Goal: Task Accomplishment & Management: Use online tool/utility

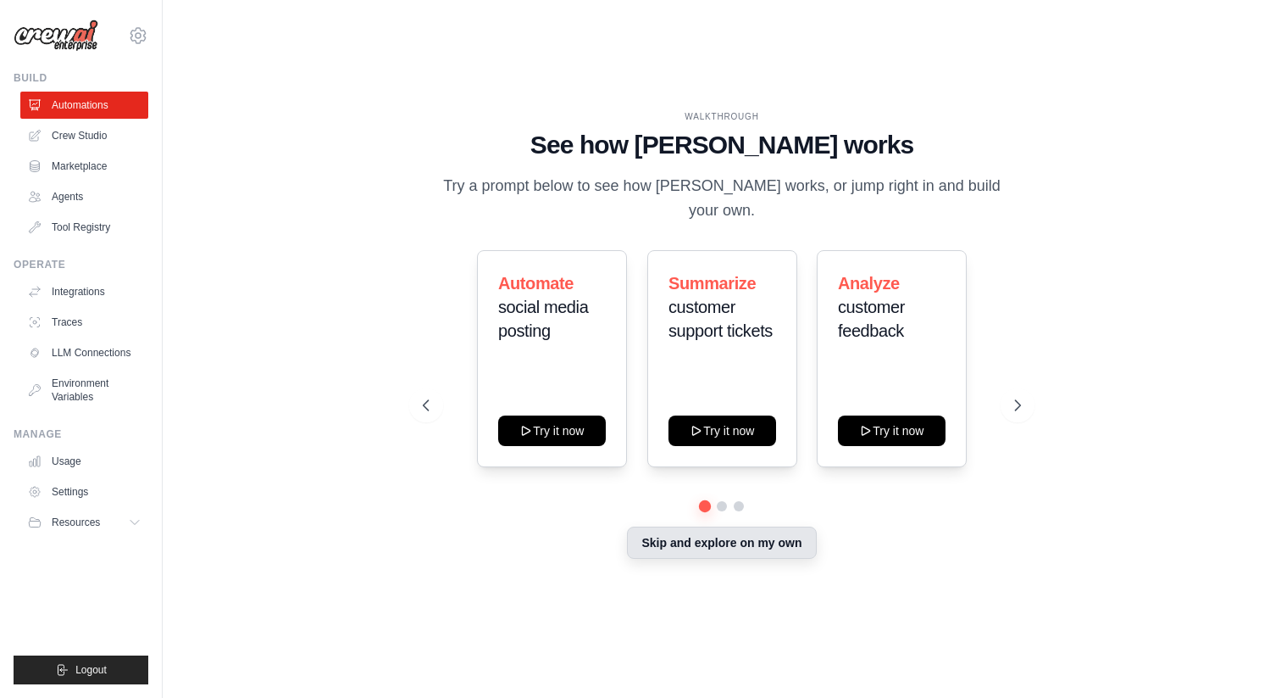
click at [742, 530] on button "Skip and explore on my own" at bounding box center [721, 542] width 189 height 32
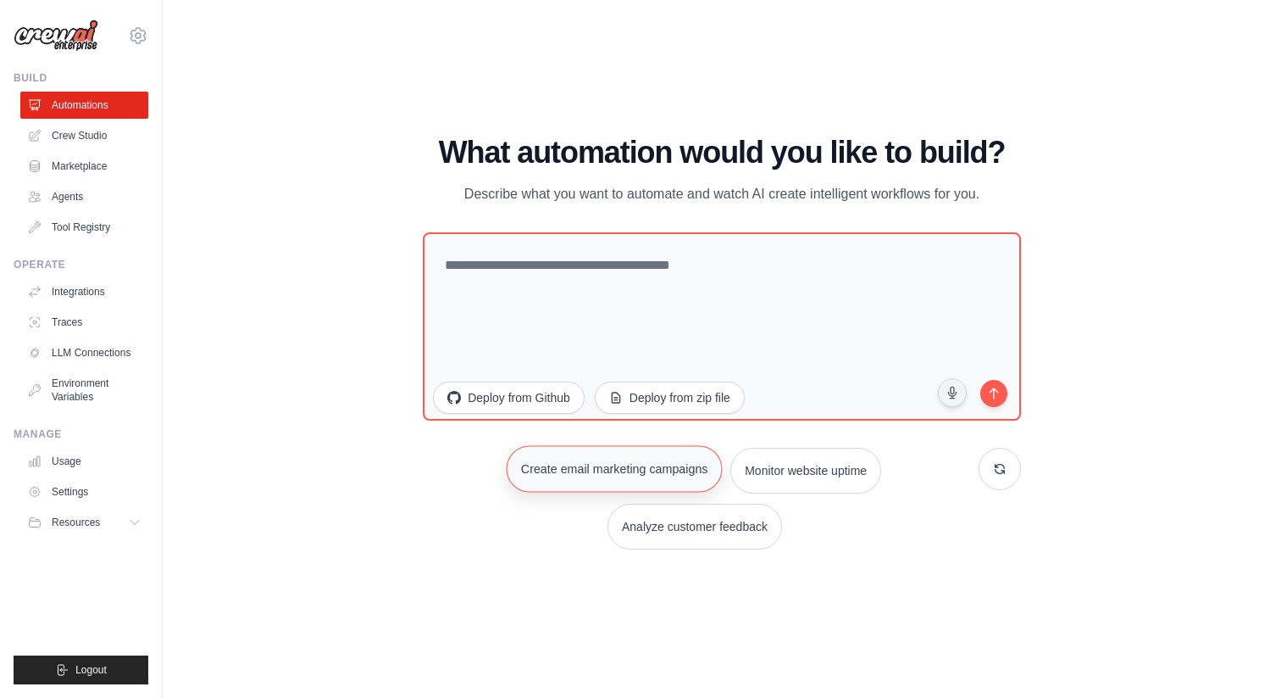
click at [609, 457] on button "Create email marketing campaigns" at bounding box center [614, 468] width 216 height 47
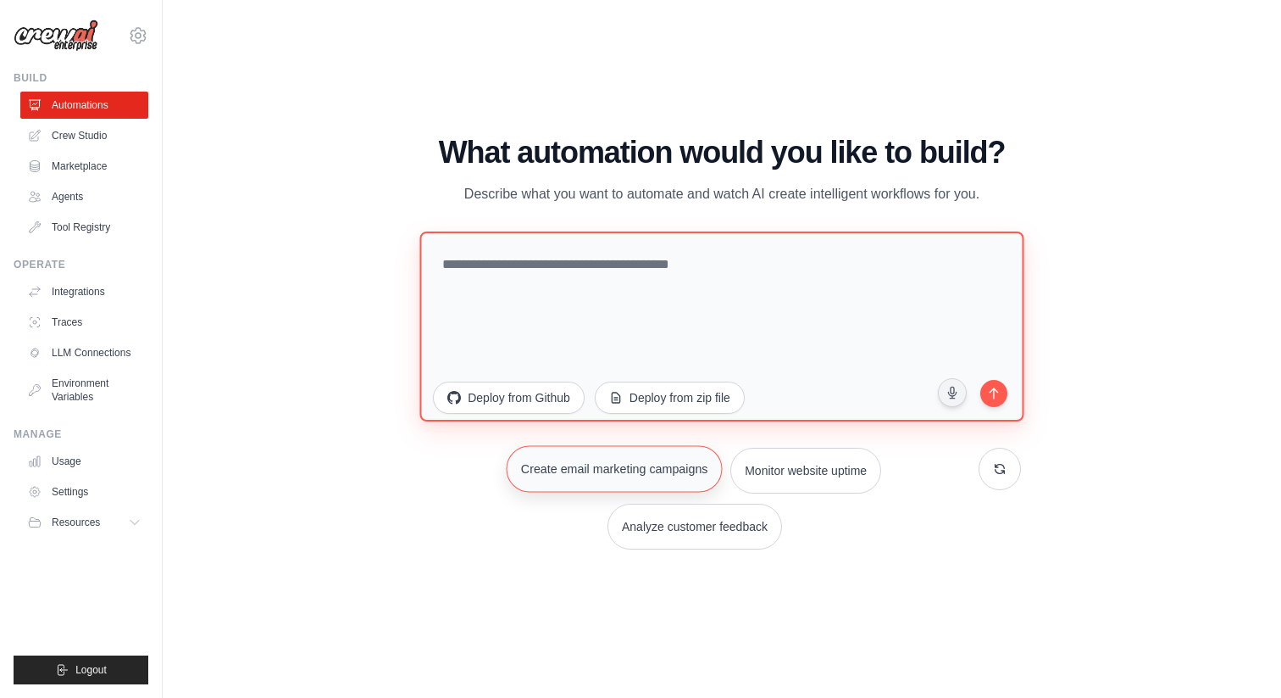
type textarea "**********"
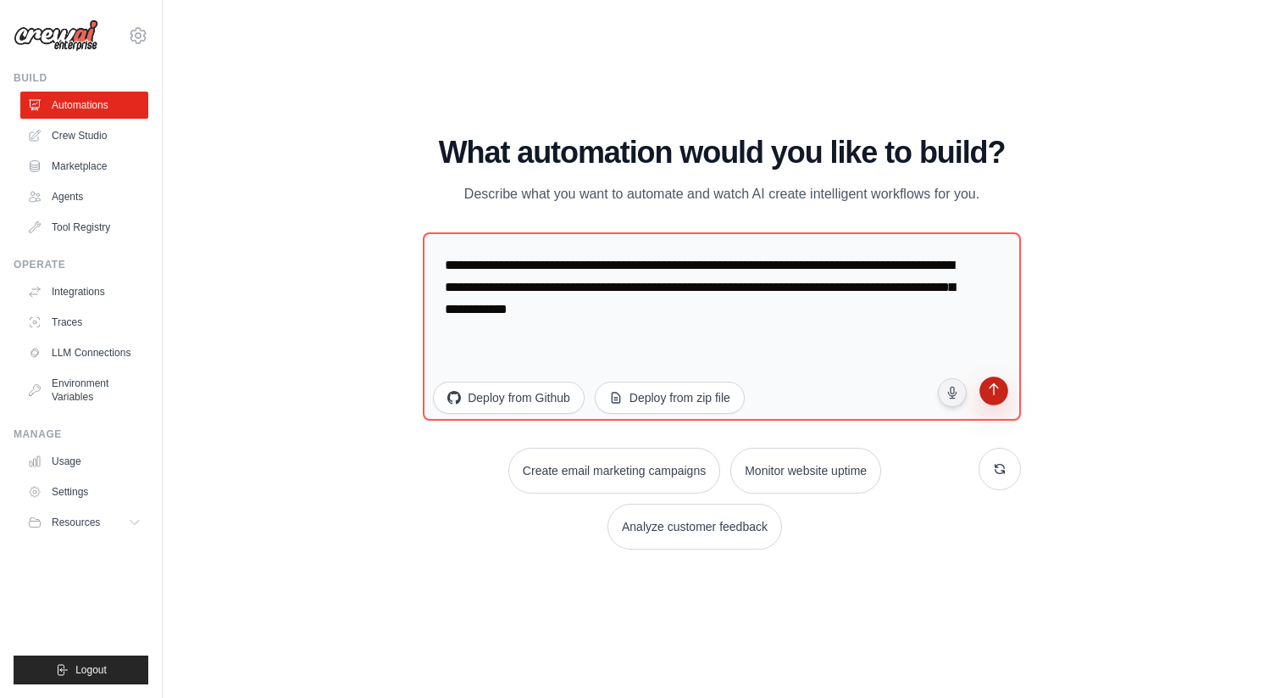
click at [994, 388] on icon "submit" at bounding box center [993, 391] width 9 height 12
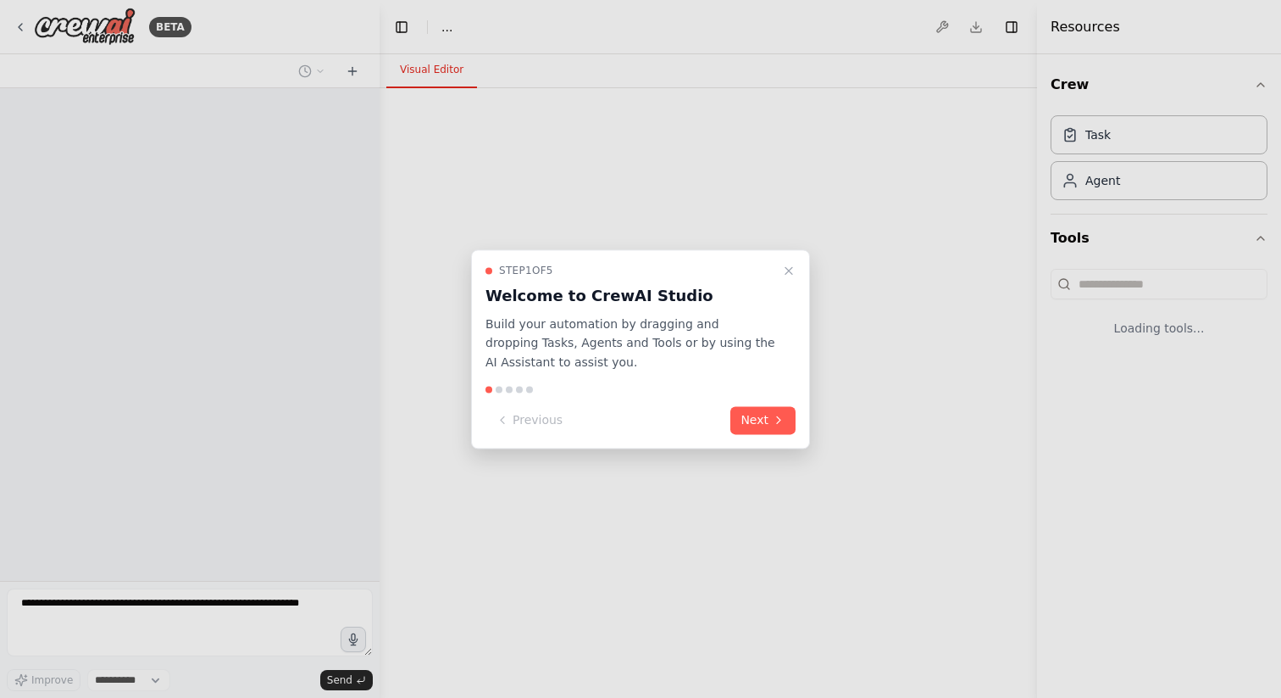
select select "****"
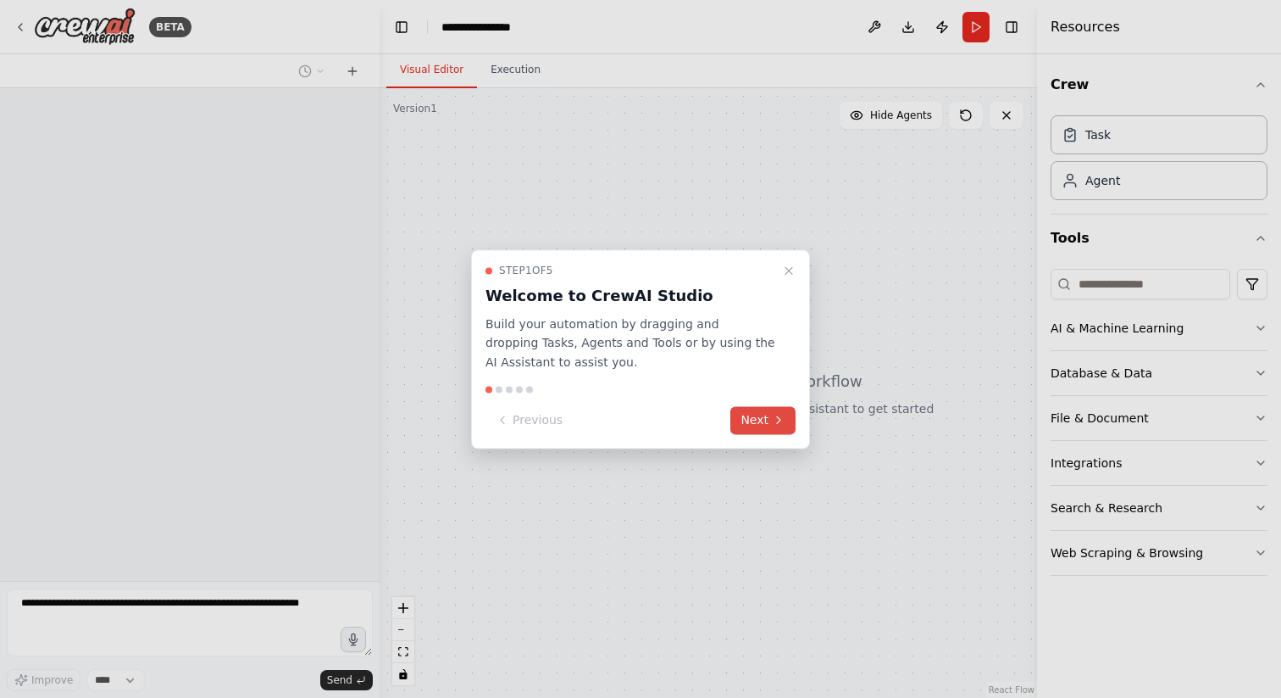
click at [774, 424] on icon at bounding box center [779, 421] width 14 height 14
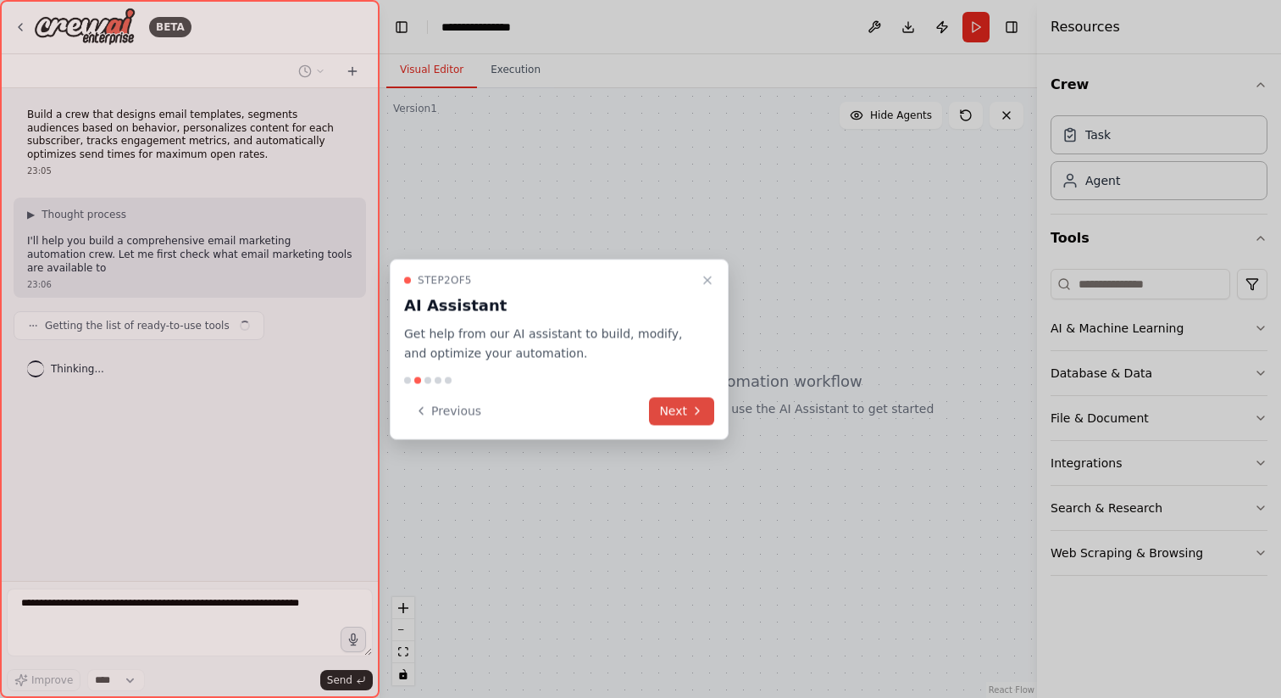
click at [700, 415] on icon at bounding box center [698, 411] width 14 height 14
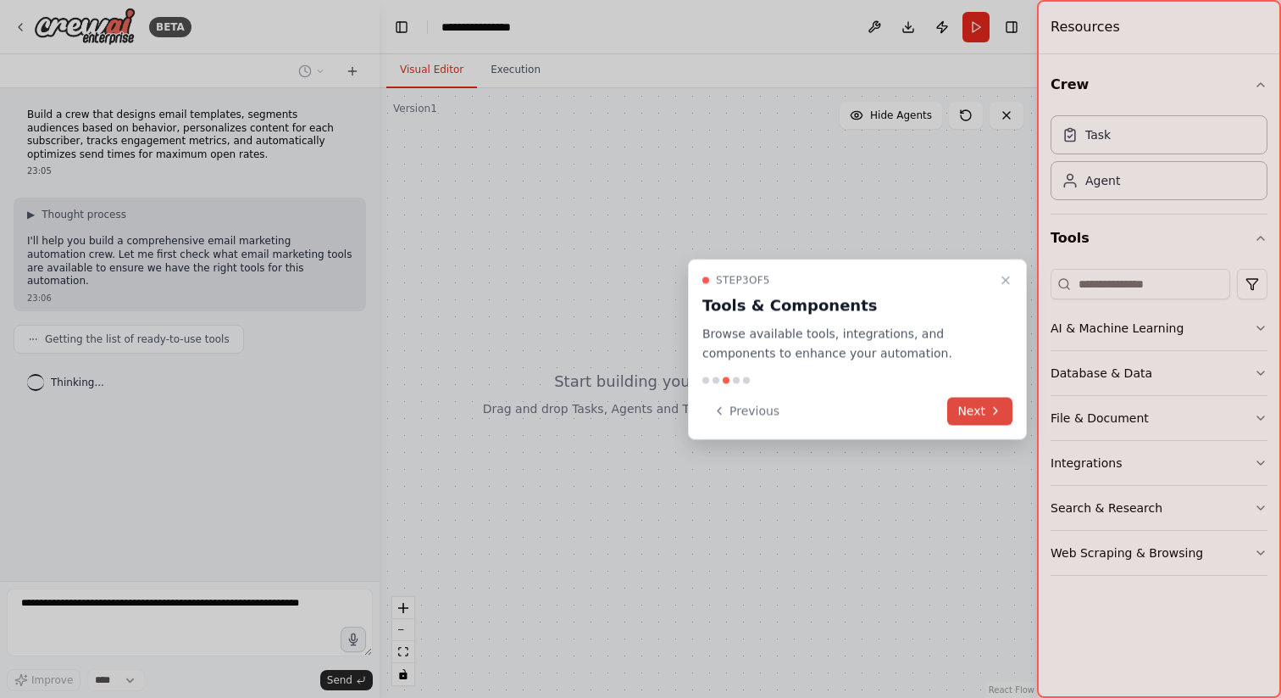
click at [972, 423] on button "Next" at bounding box center [980, 411] width 65 height 28
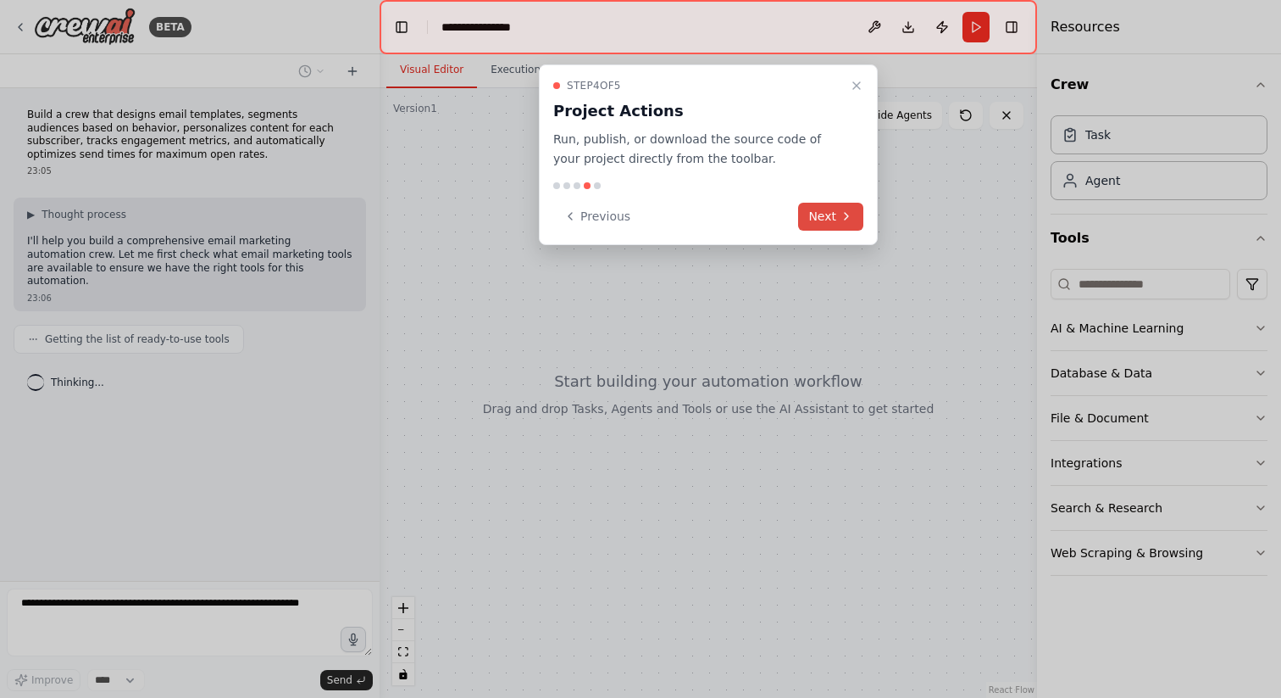
click at [832, 219] on button "Next" at bounding box center [830, 217] width 65 height 28
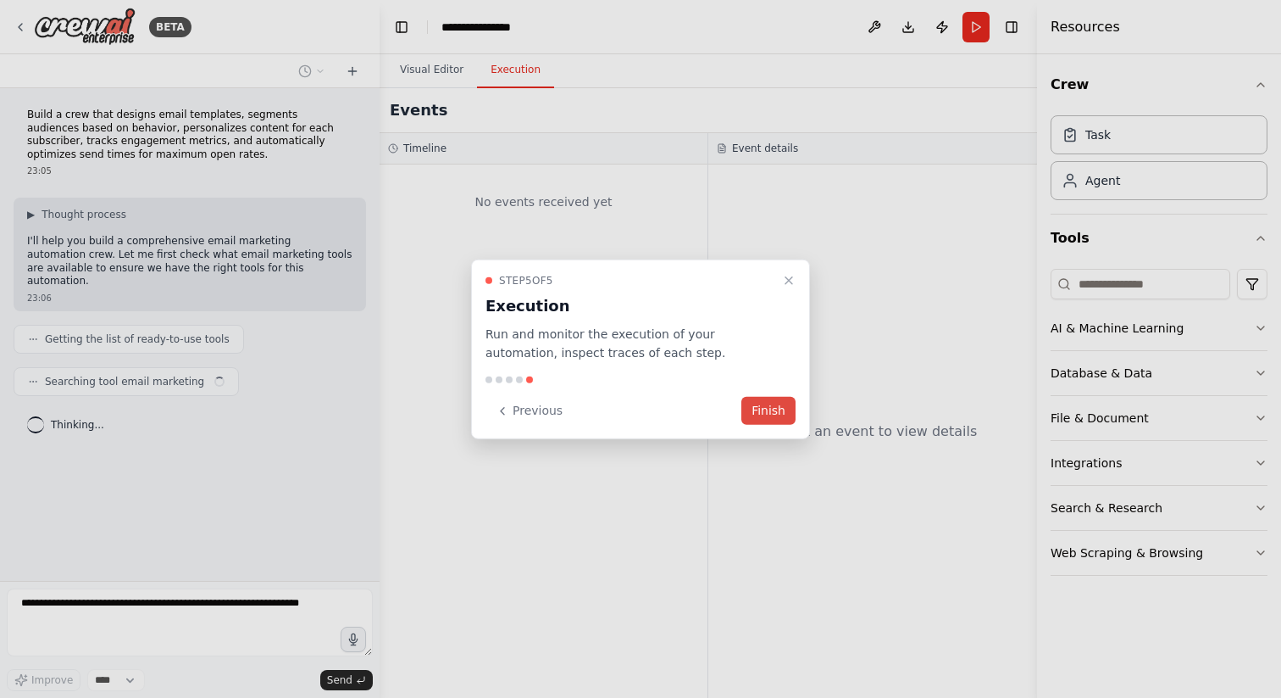
click at [770, 404] on button "Finish" at bounding box center [769, 411] width 54 height 28
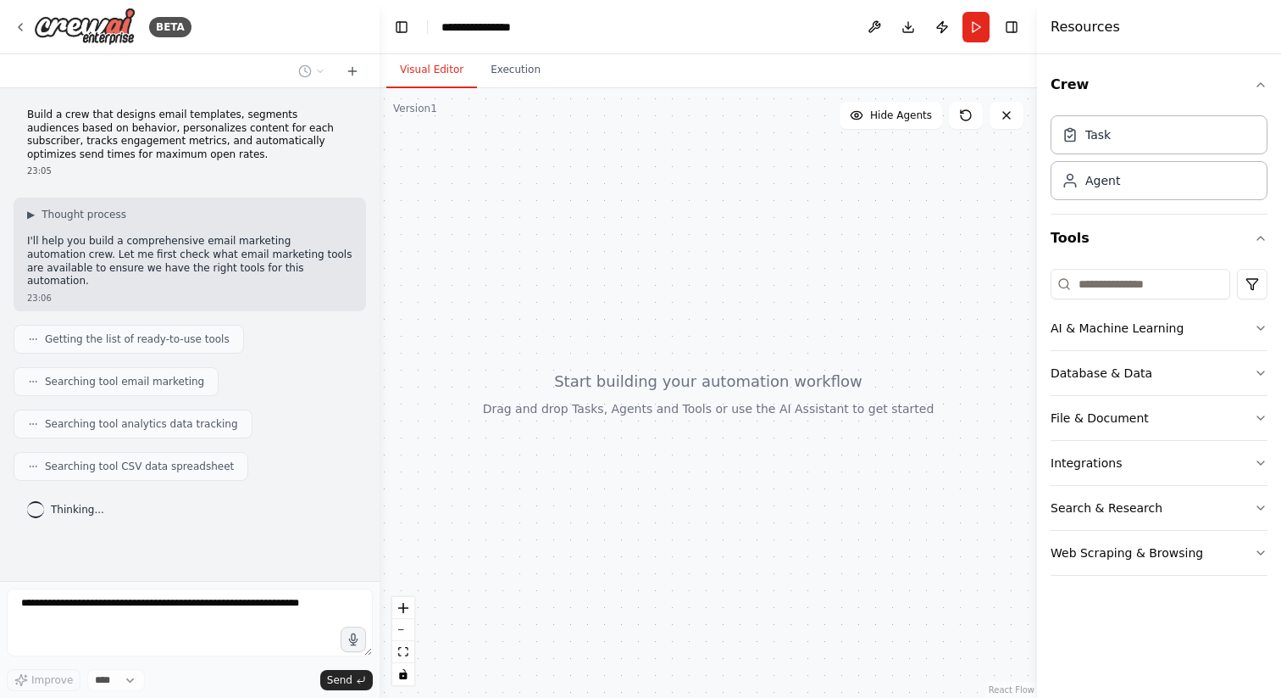
drag, startPoint x: 670, startPoint y: 381, endPoint x: 613, endPoint y: 242, distance: 150.5
click at [613, 242] on div at bounding box center [709, 392] width 658 height 609
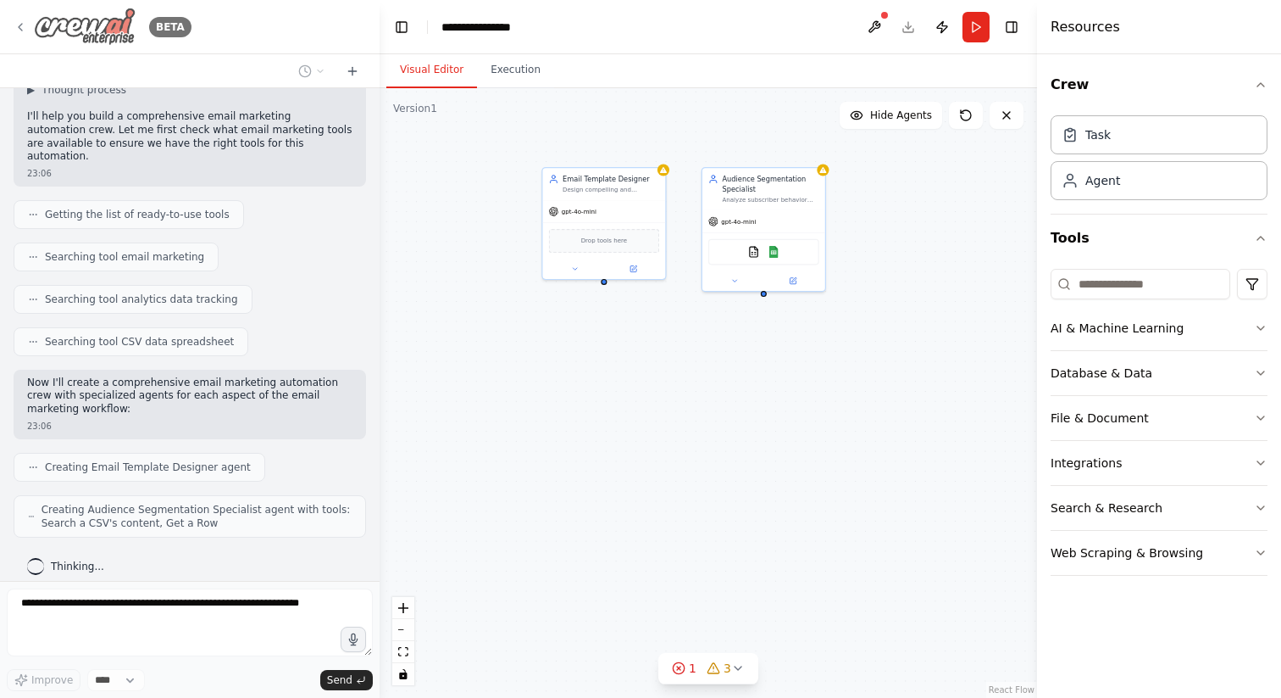
scroll to position [181, 0]
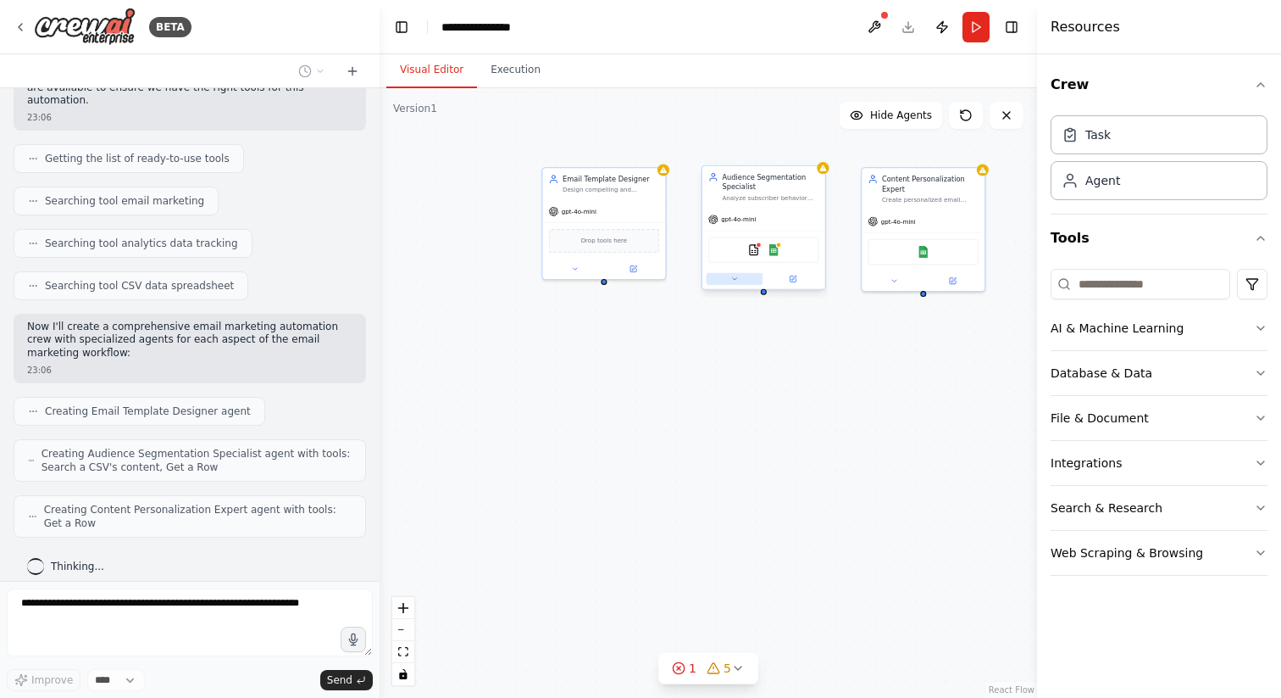
click at [732, 279] on icon at bounding box center [735, 279] width 8 height 8
click at [733, 279] on icon at bounding box center [735, 279] width 4 height 2
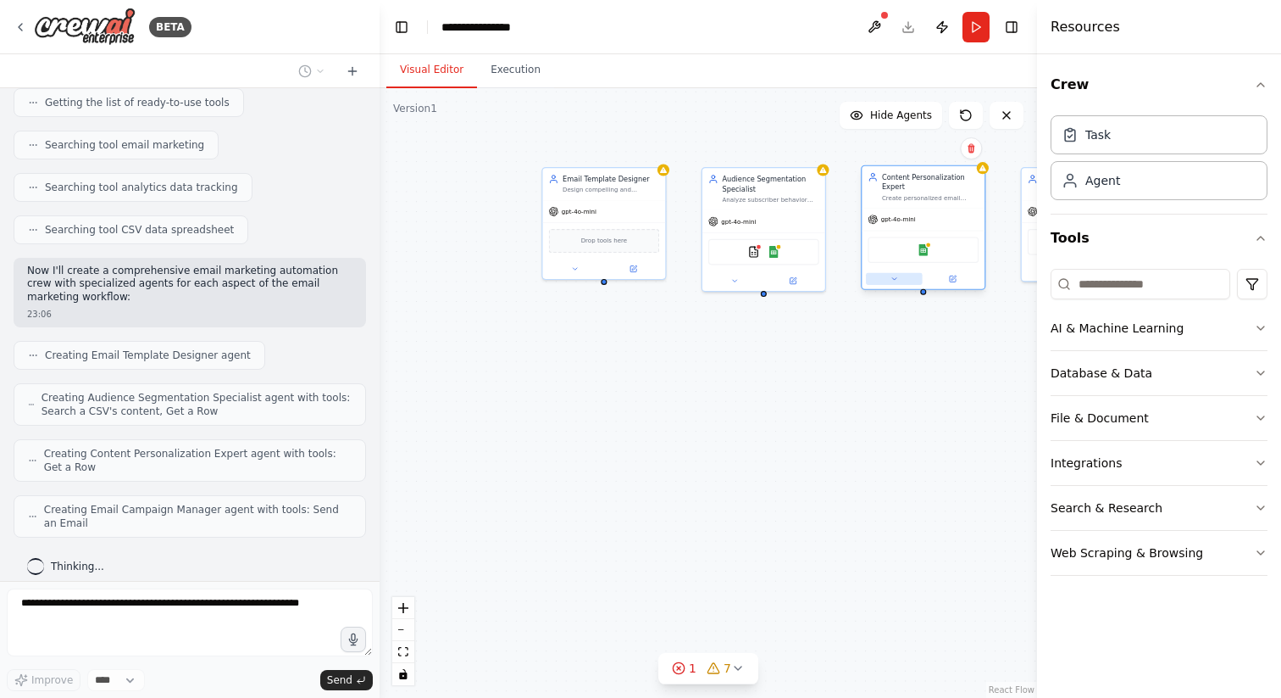
click at [891, 284] on button at bounding box center [894, 279] width 57 height 12
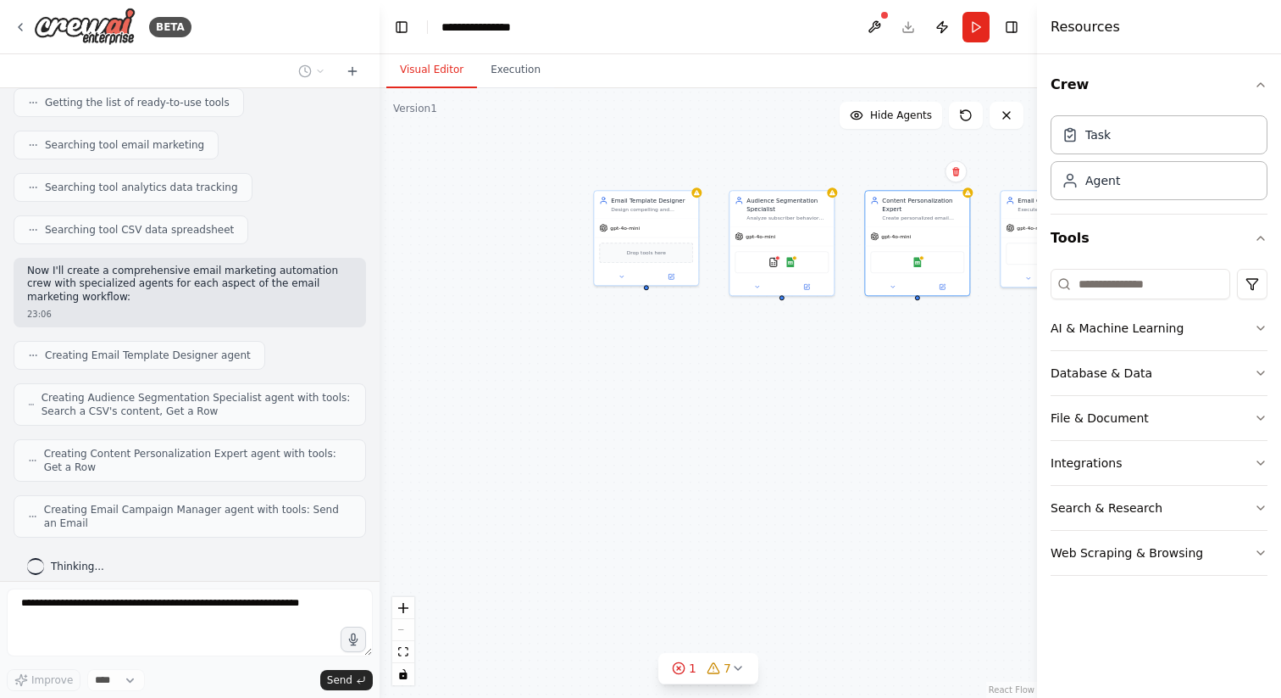
scroll to position [292, 0]
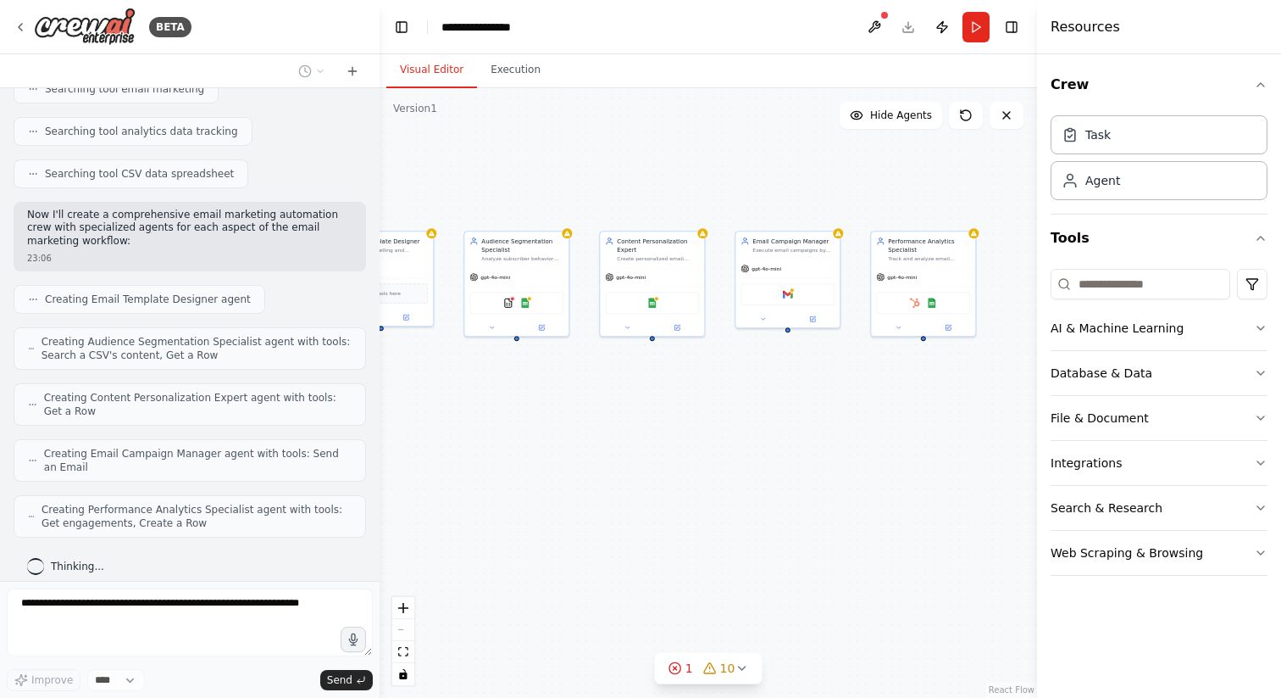
drag, startPoint x: 948, startPoint y: 443, endPoint x: 682, endPoint y: 484, distance: 268.4
click at [682, 484] on div "Email Template Designer Design compelling and responsive email templates for {c…" at bounding box center [709, 392] width 658 height 609
click at [730, 665] on span "10" at bounding box center [727, 667] width 15 height 17
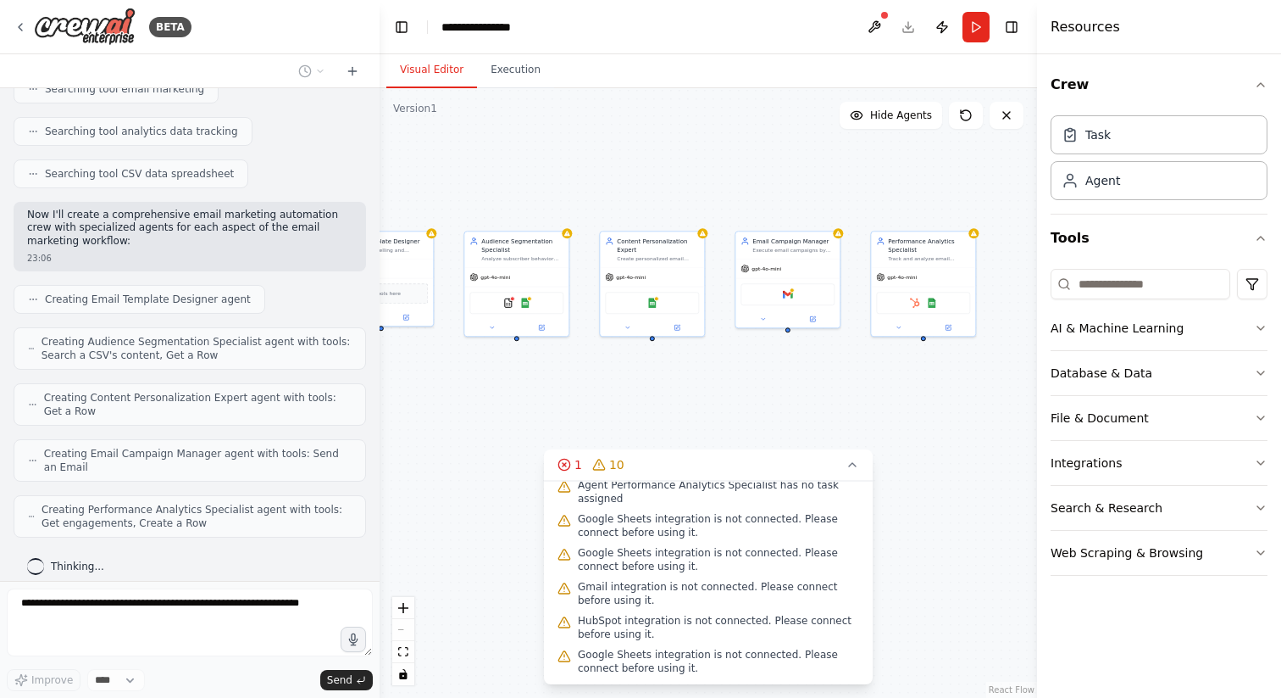
scroll to position [0, 0]
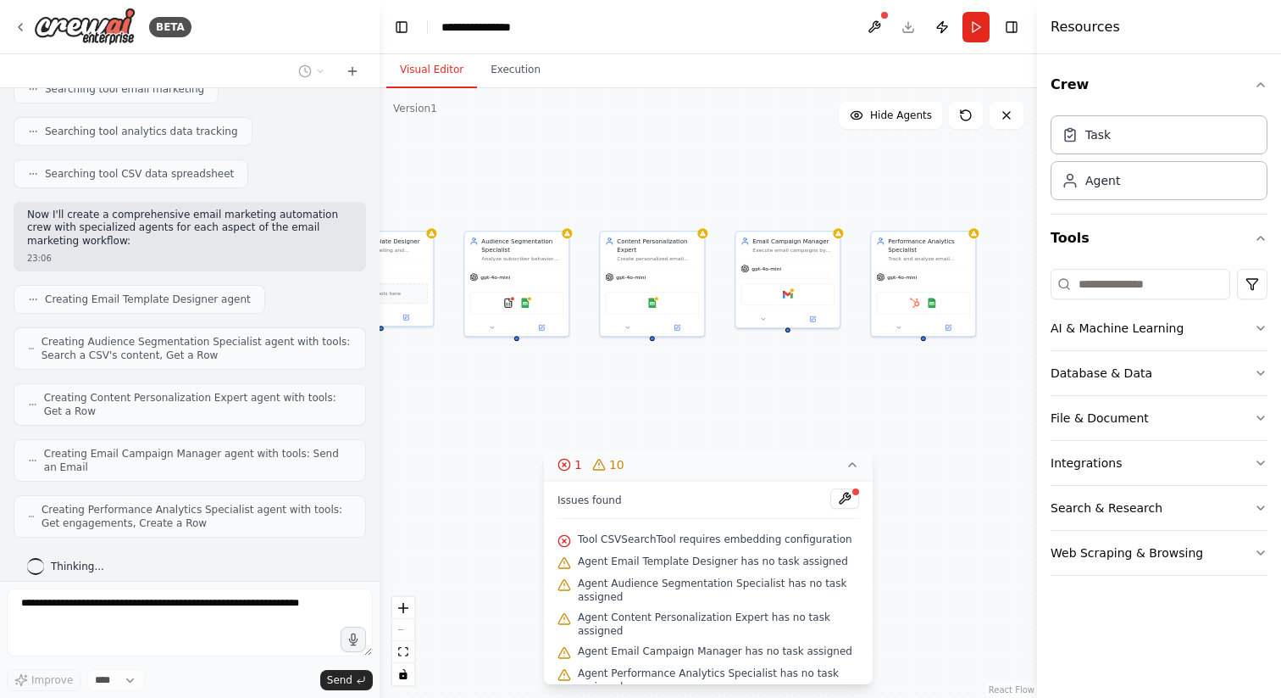
click at [855, 464] on icon at bounding box center [853, 465] width 14 height 14
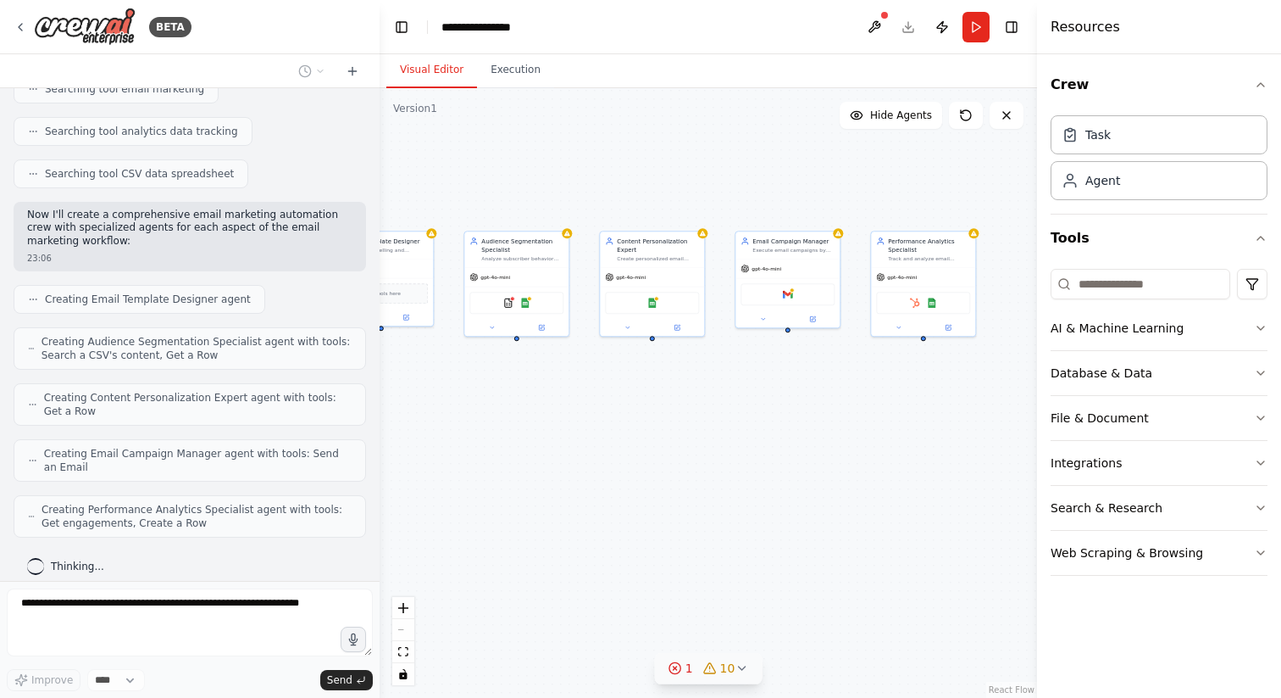
scroll to position [348, 0]
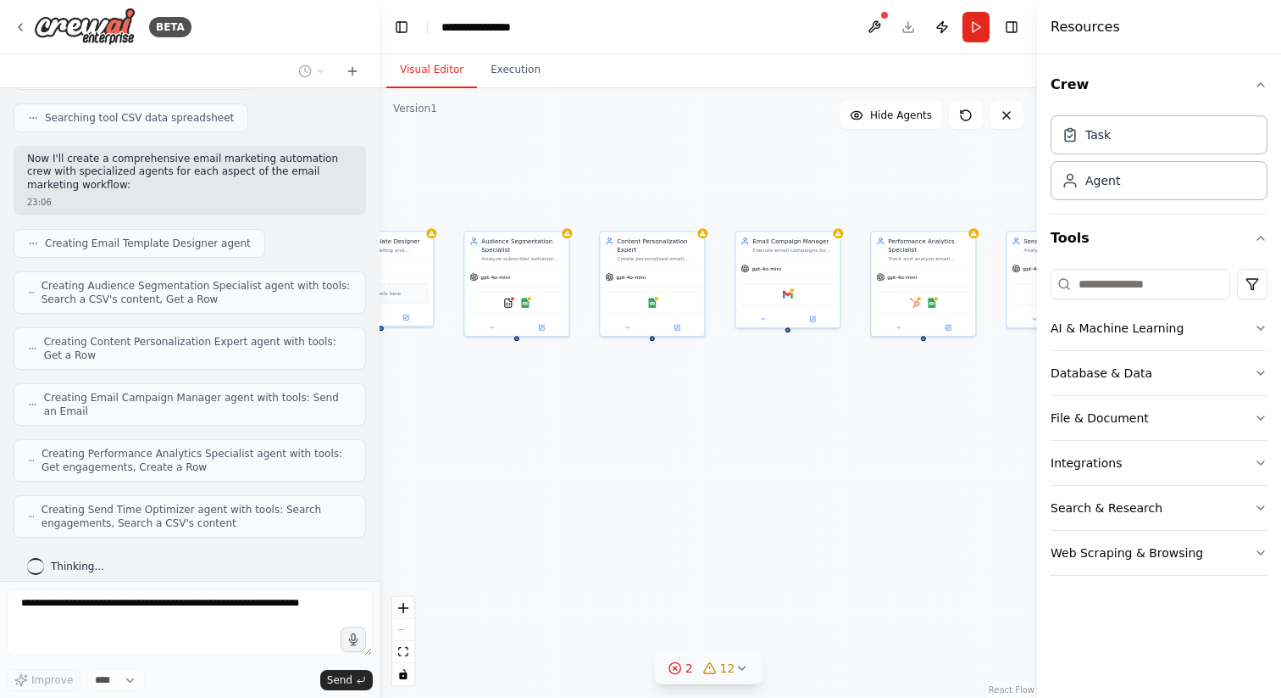
click at [411, 626] on div "React Flow controls" at bounding box center [403, 641] width 22 height 88
click at [403, 629] on div "React Flow controls" at bounding box center [403, 641] width 22 height 88
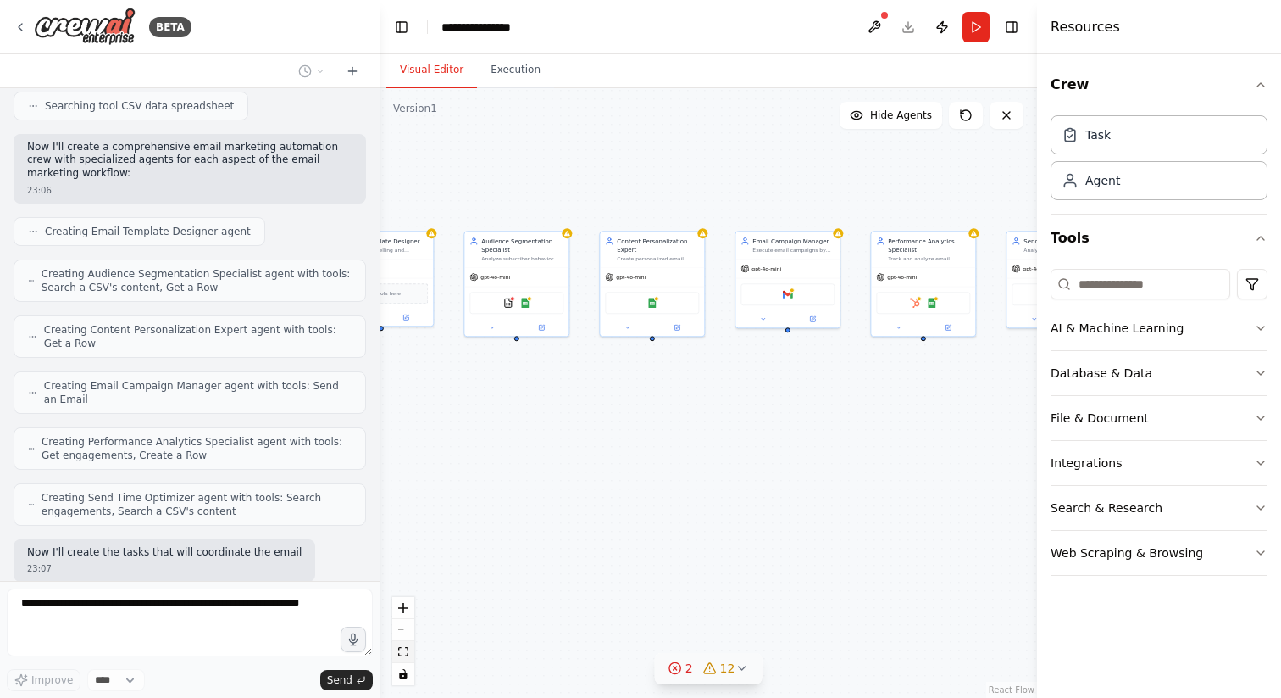
scroll to position [460, 0]
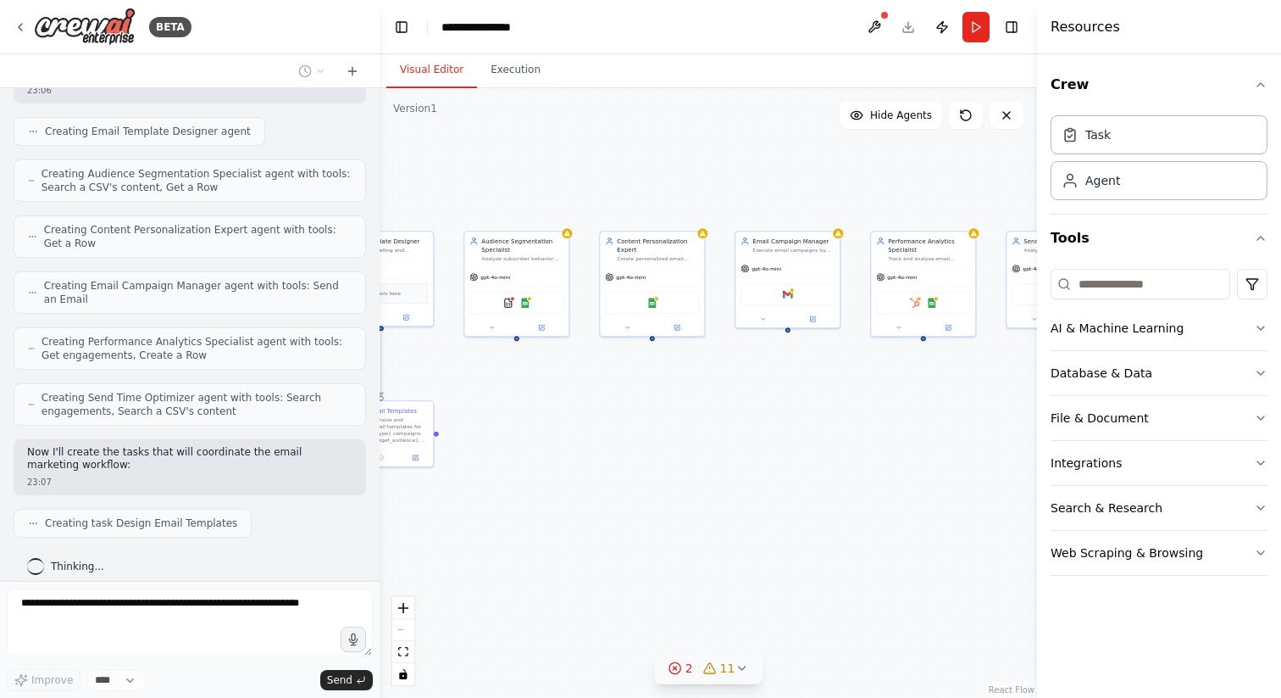
click at [723, 502] on div ".deletable-edge-delete-btn { width: 20px; height: 20px; border: 0px solid #ffff…" at bounding box center [709, 392] width 658 height 609
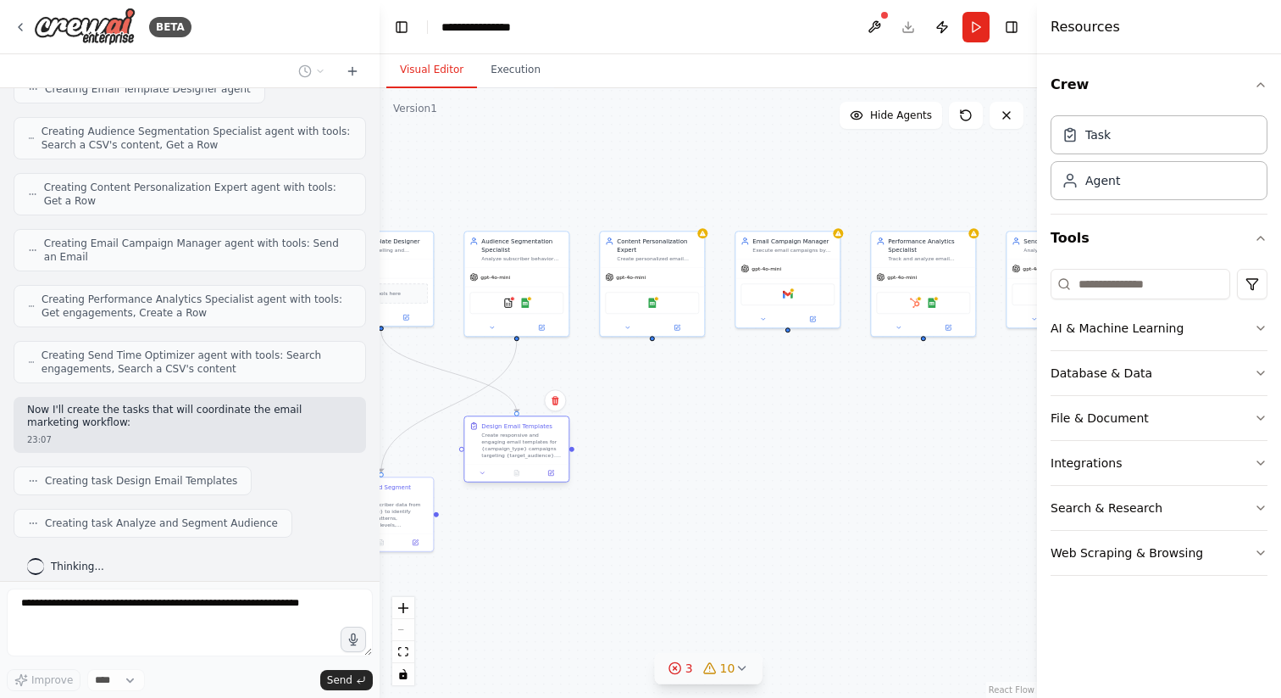
drag, startPoint x: 418, startPoint y: 442, endPoint x: 552, endPoint y: 454, distance: 134.5
click at [552, 455] on div "Create responsive and engaging email templates for {campaign_type} campaigns ta…" at bounding box center [522, 444] width 82 height 27
drag, startPoint x: 552, startPoint y: 454, endPoint x: 417, endPoint y: 444, distance: 135.1
click at [417, 444] on div "Create responsive and engaging email templates for {campaign_type} campaigns ta…" at bounding box center [387, 436] width 82 height 27
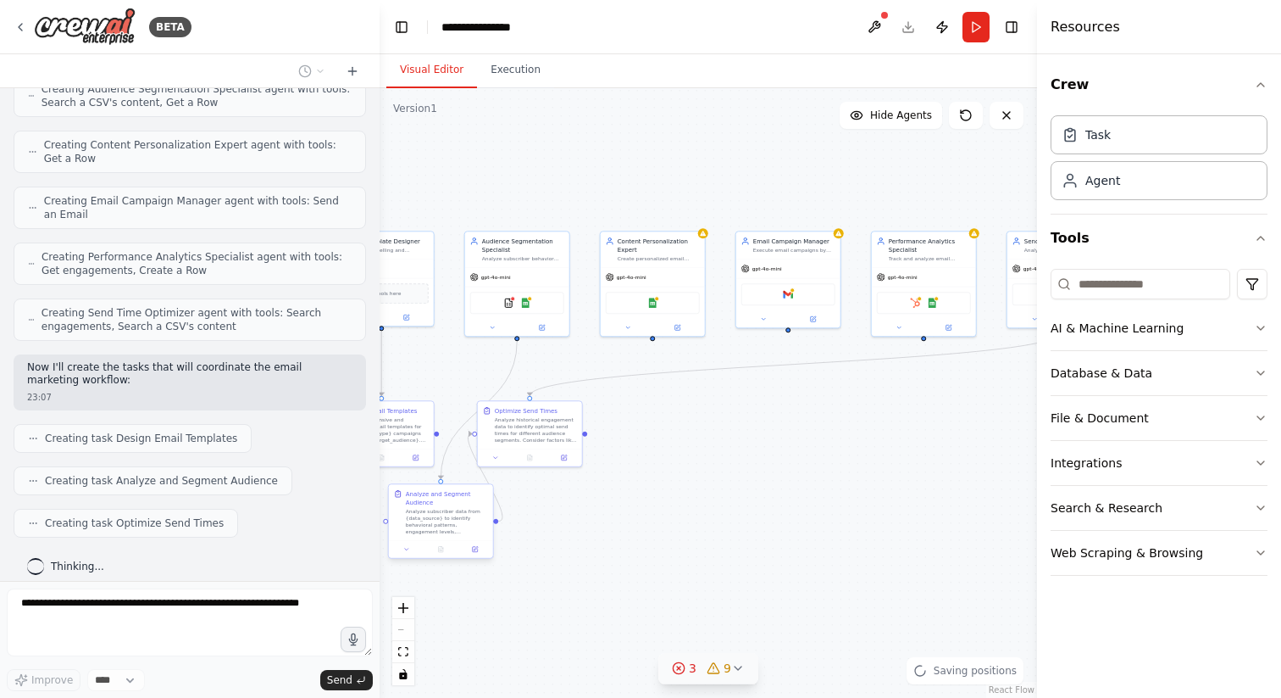
drag, startPoint x: 412, startPoint y: 509, endPoint x: 475, endPoint y: 517, distance: 63.3
click at [475, 518] on div "Analyze subscriber data from {data_source} to identify behavioral patterns, eng…" at bounding box center [447, 521] width 82 height 27
drag, startPoint x: 537, startPoint y: 436, endPoint x: 607, endPoint y: 511, distance: 101.9
click at [607, 511] on div "Analyze historical engagement data to identify optimal send times for different…" at bounding box center [608, 504] width 82 height 27
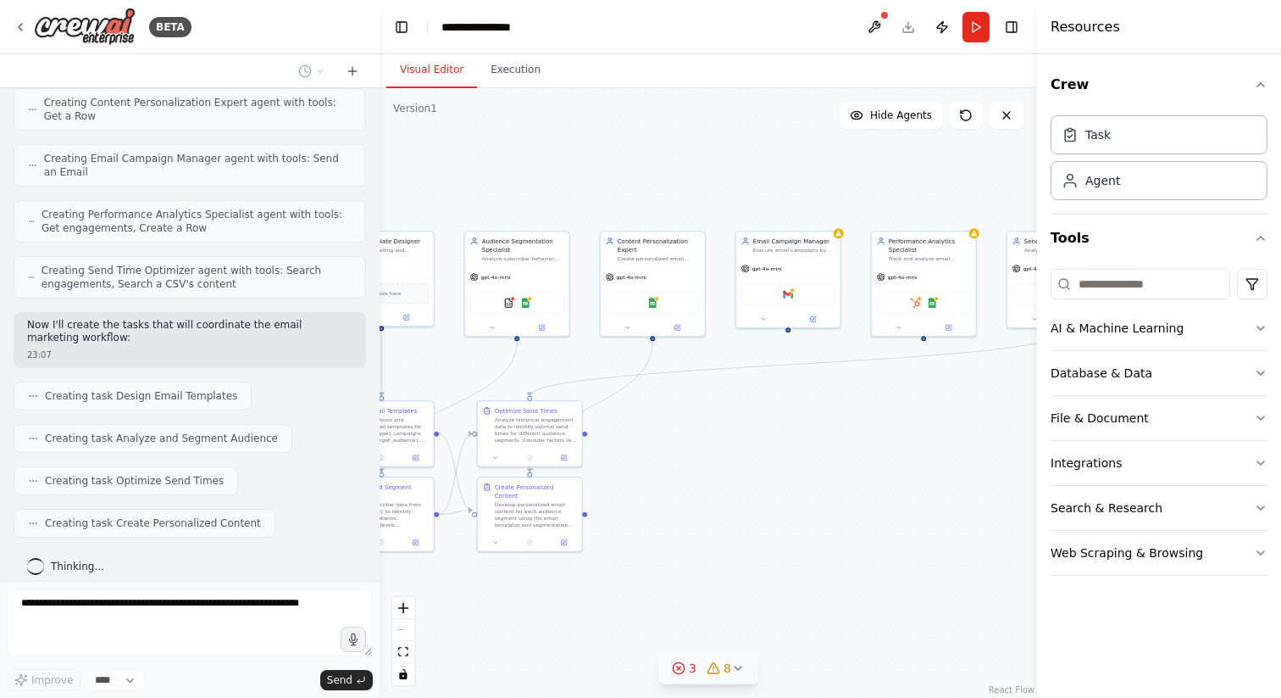
scroll to position [630, 0]
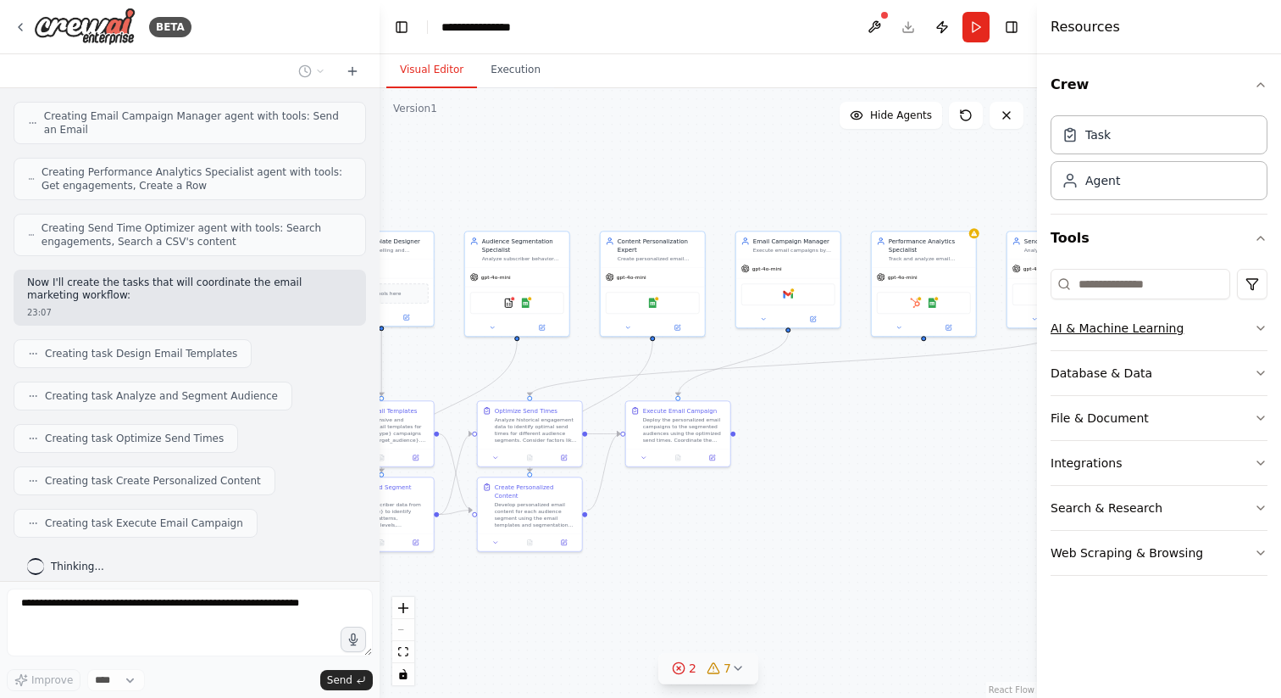
click at [1256, 327] on icon "button" at bounding box center [1261, 328] width 14 height 14
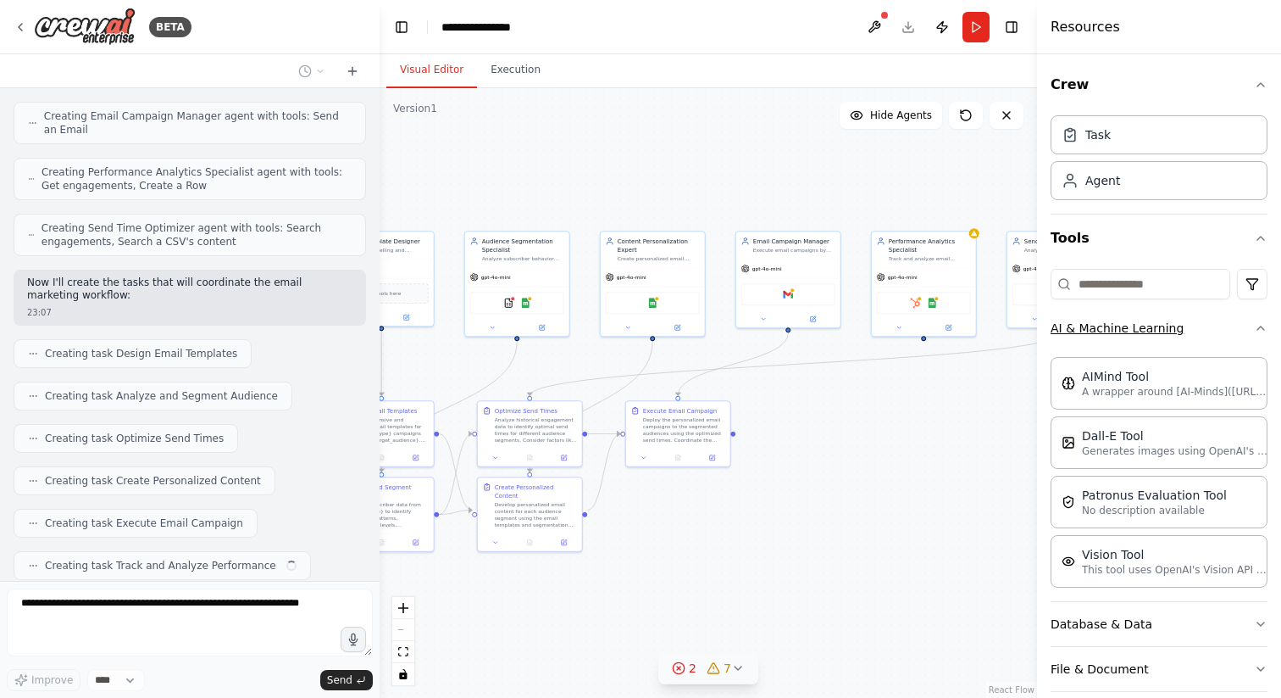
scroll to position [672, 0]
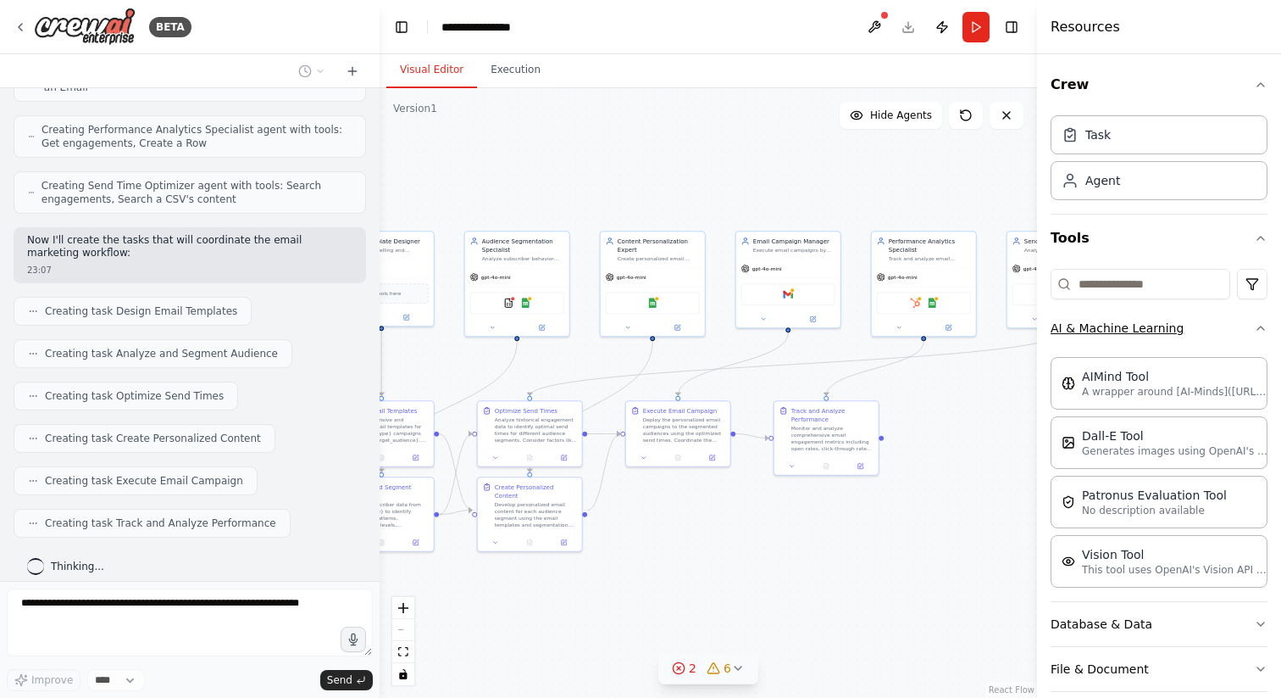
click at [1256, 327] on icon "button" at bounding box center [1261, 328] width 14 height 14
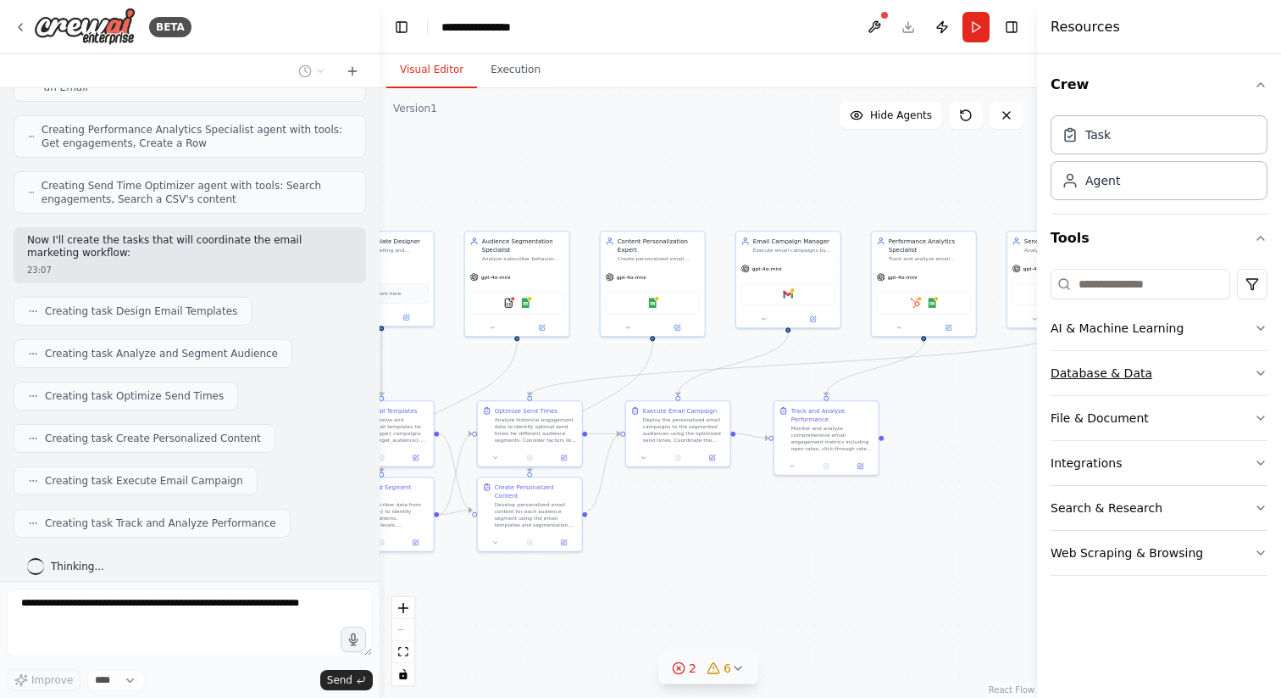
click at [1227, 373] on button "Database & Data" at bounding box center [1159, 373] width 217 height 44
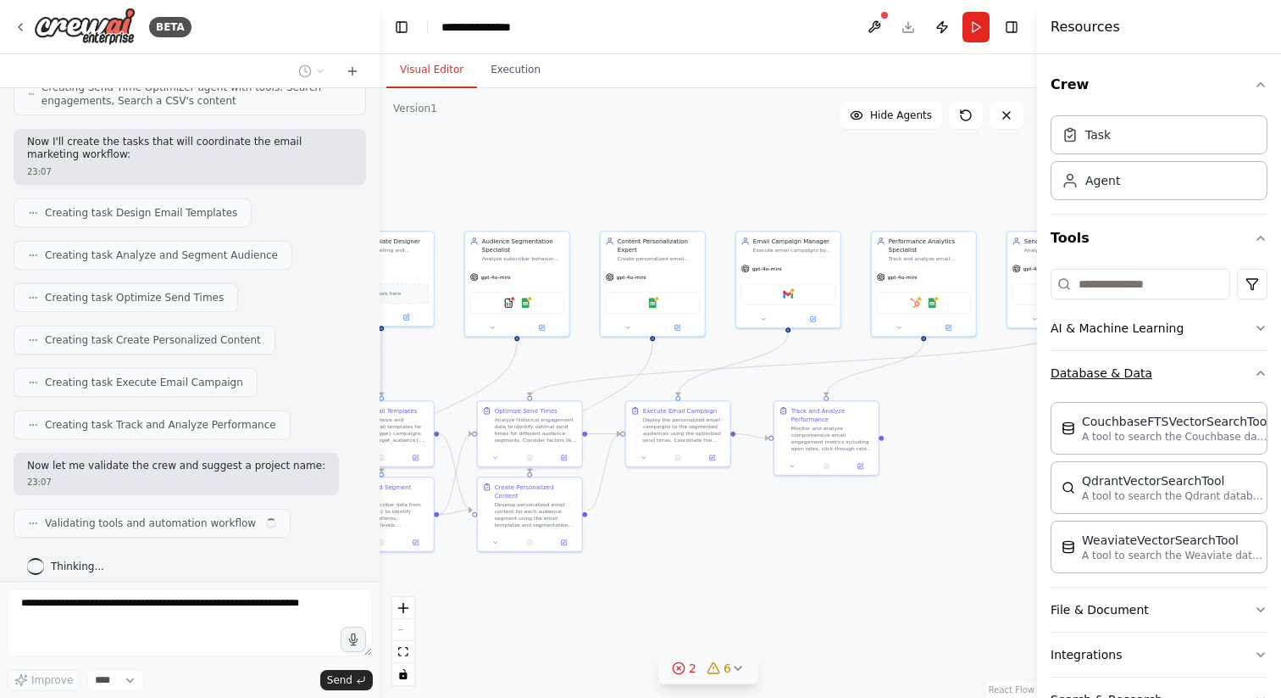
click at [1227, 373] on button "Database & Data" at bounding box center [1159, 373] width 217 height 44
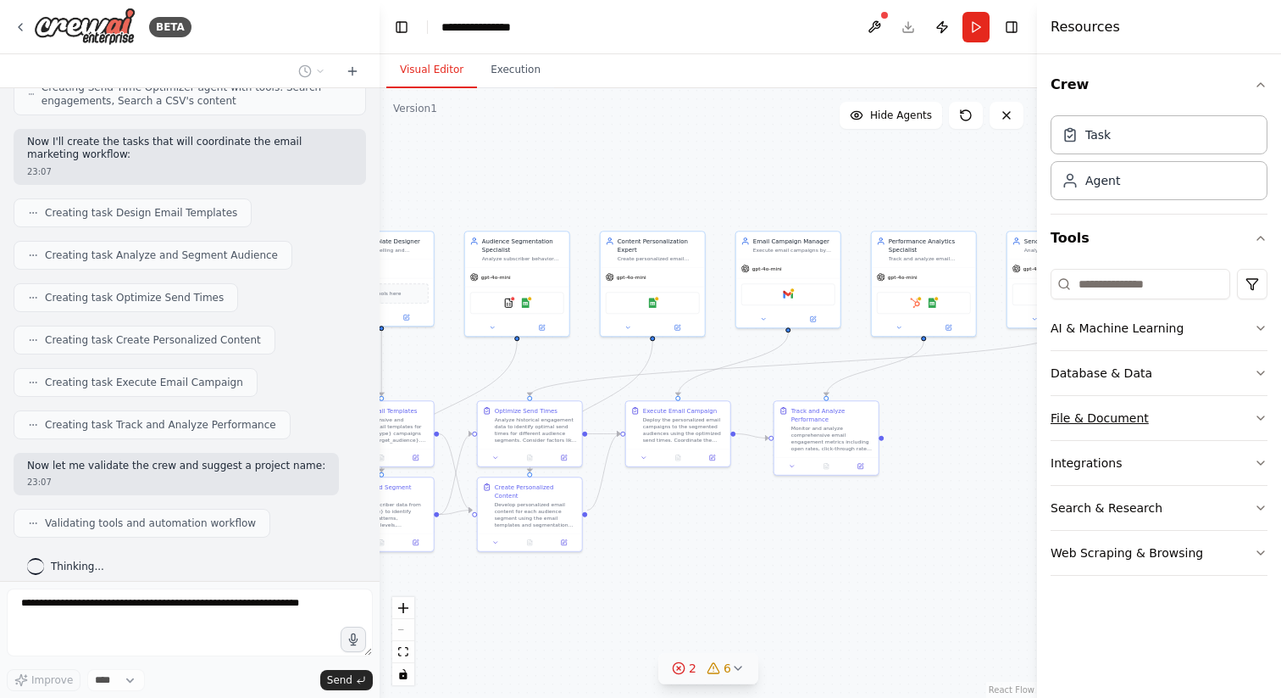
click at [1184, 419] on button "File & Document" at bounding box center [1159, 418] width 217 height 44
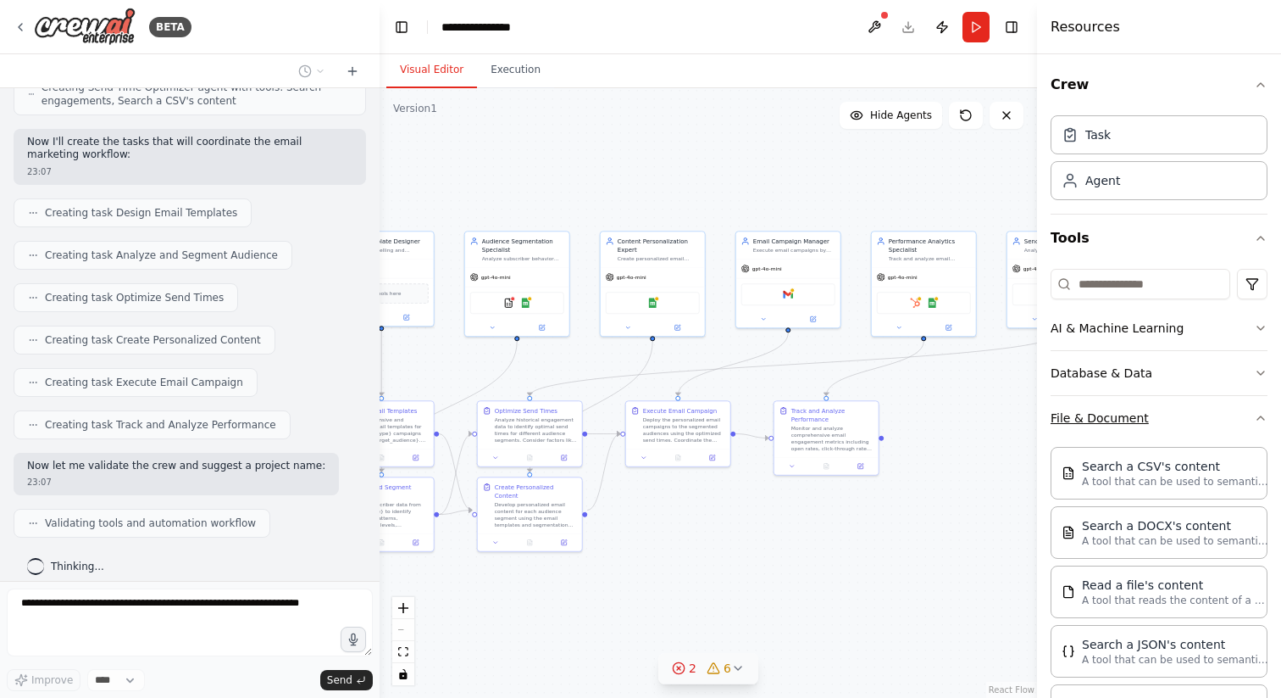
click at [1184, 419] on button "File & Document" at bounding box center [1159, 418] width 217 height 44
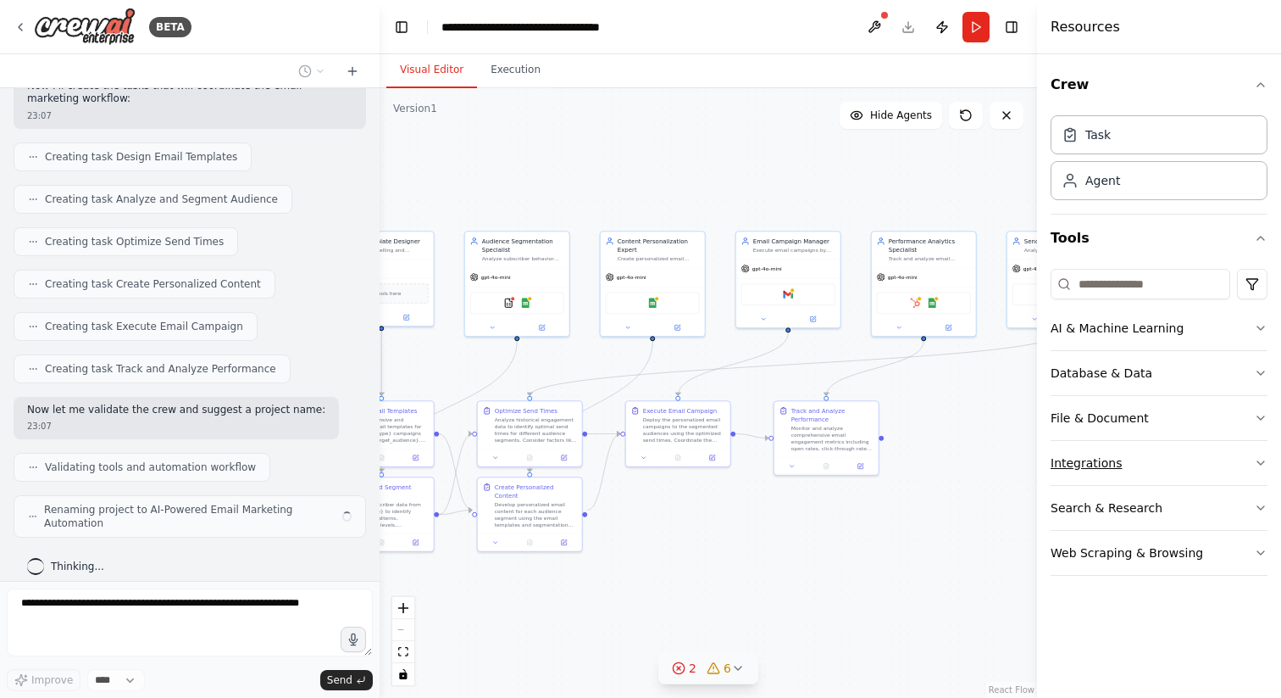
click at [1156, 457] on button "Integrations" at bounding box center [1159, 463] width 217 height 44
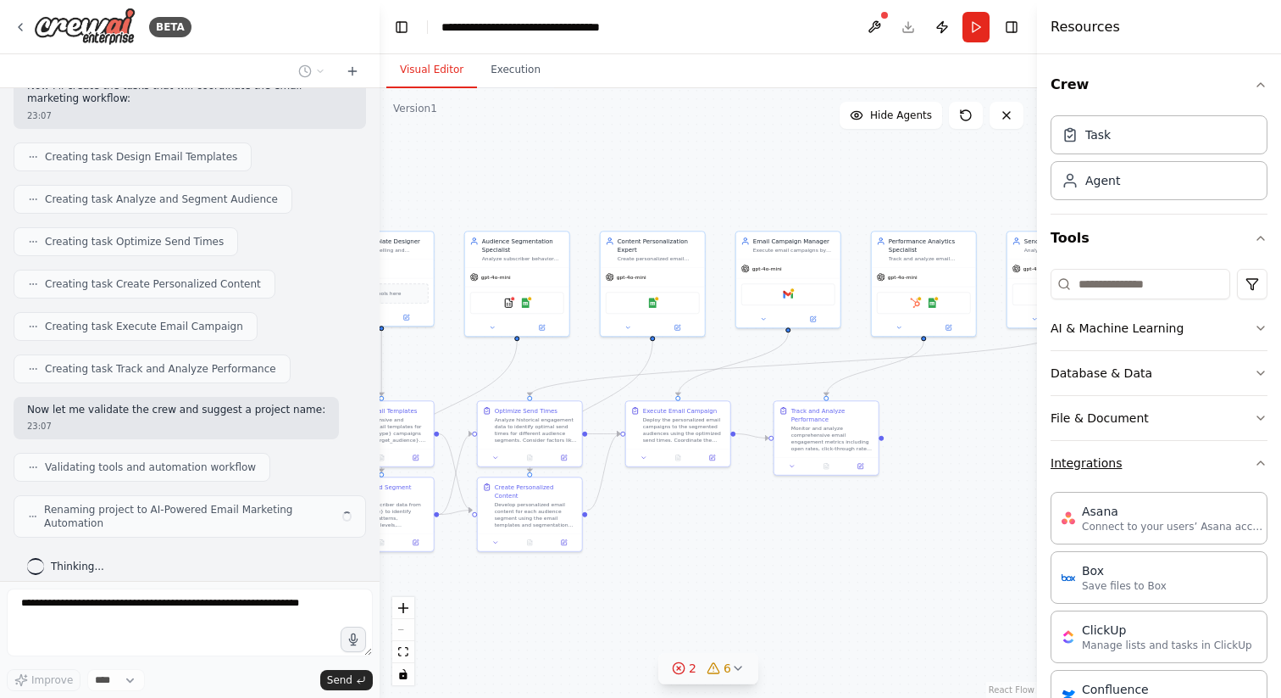
scroll to position [813, 0]
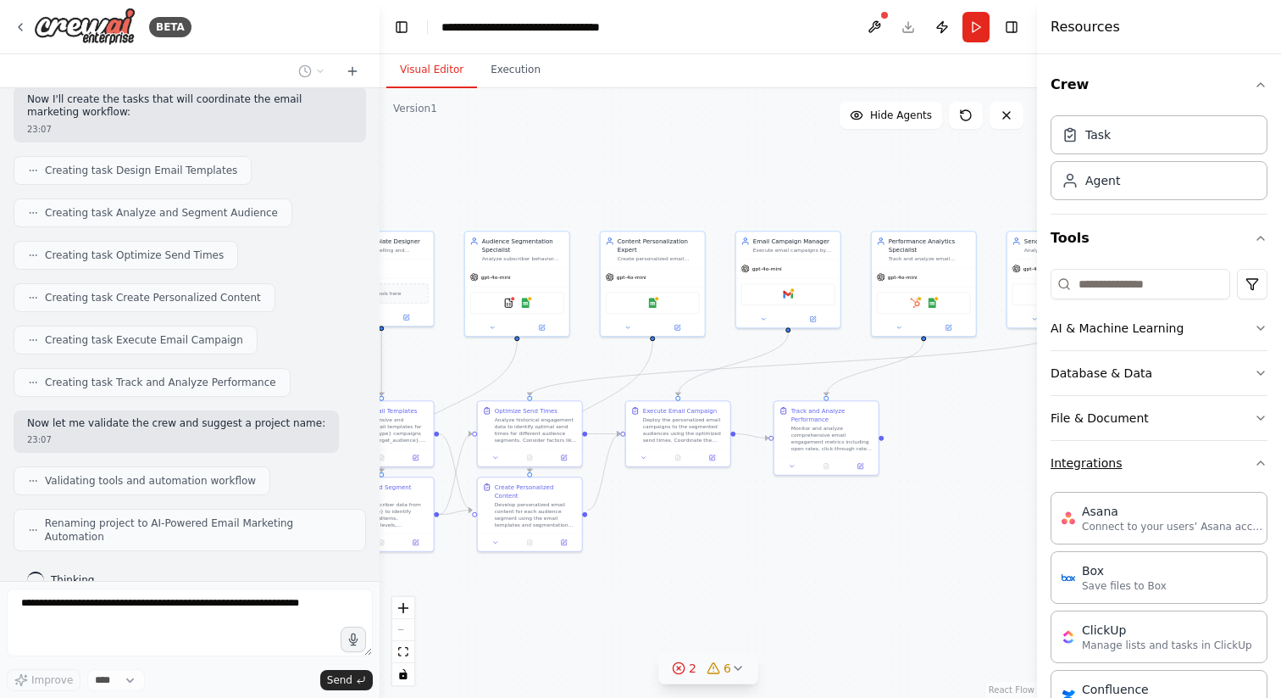
click at [1156, 457] on button "Integrations" at bounding box center [1159, 463] width 217 height 44
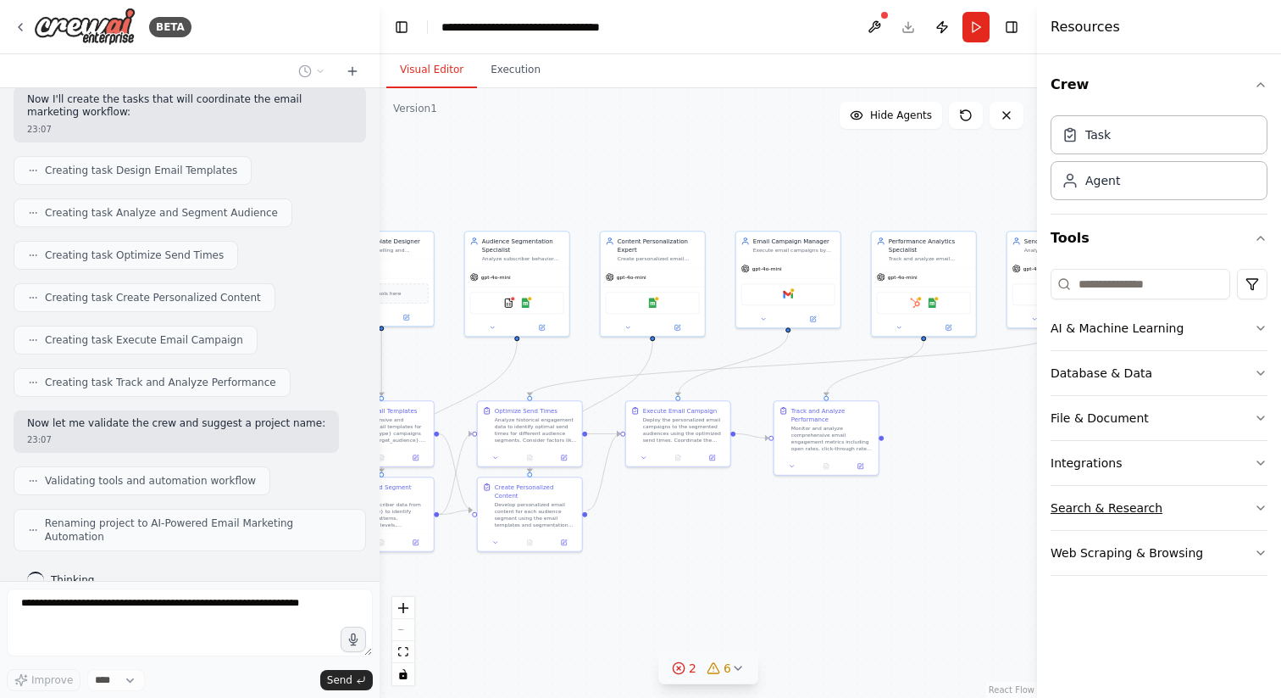
click at [1146, 499] on button "Search & Research" at bounding box center [1159, 508] width 217 height 44
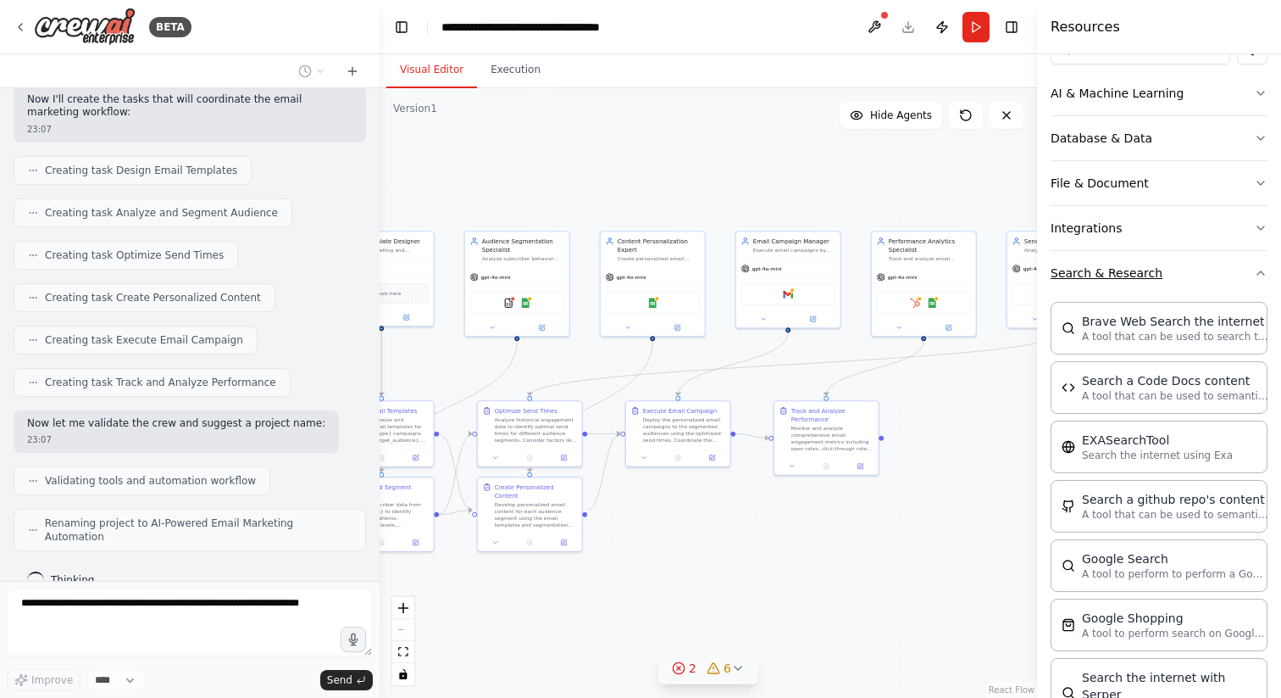
scroll to position [286, 0]
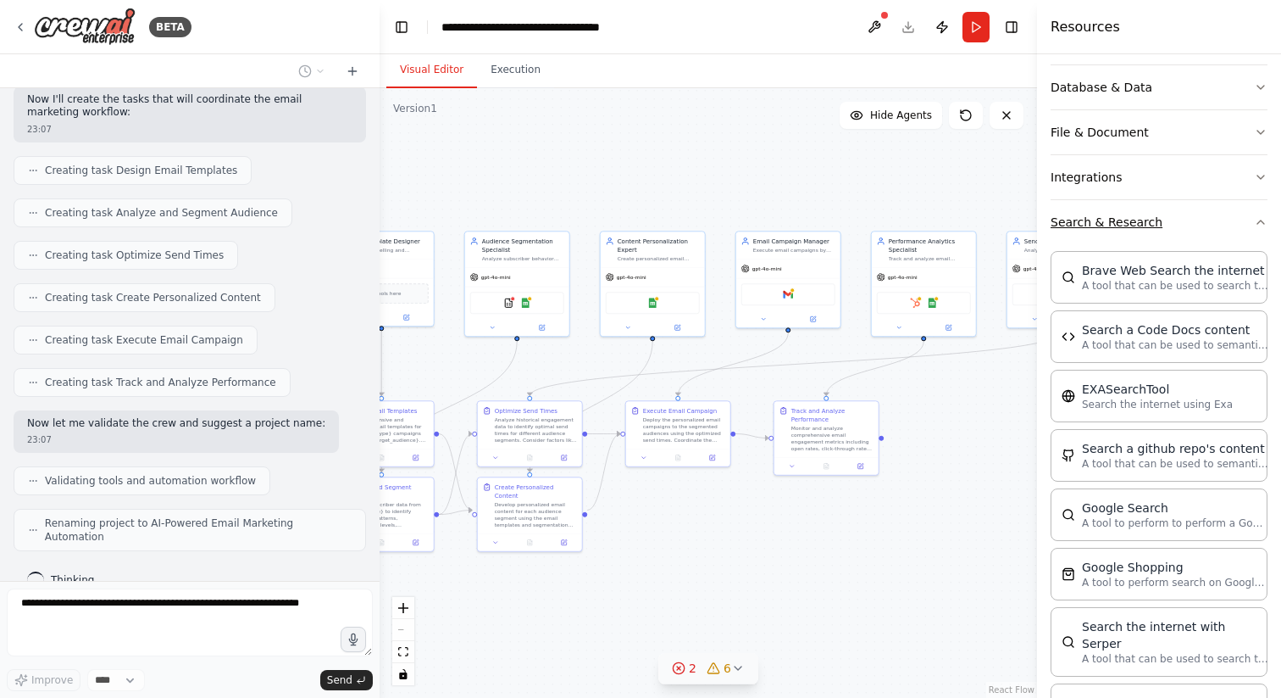
click at [1247, 223] on button "Search & Research" at bounding box center [1159, 222] width 217 height 44
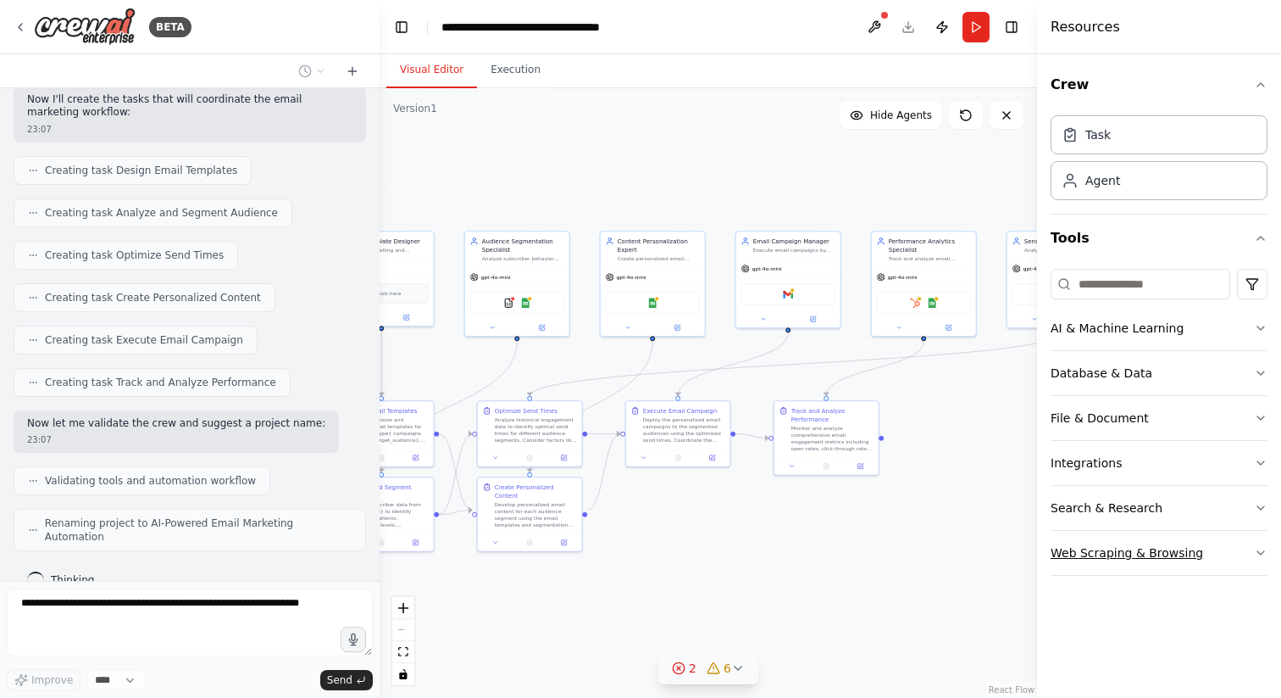
click at [1186, 535] on button "Web Scraping & Browsing" at bounding box center [1159, 553] width 217 height 44
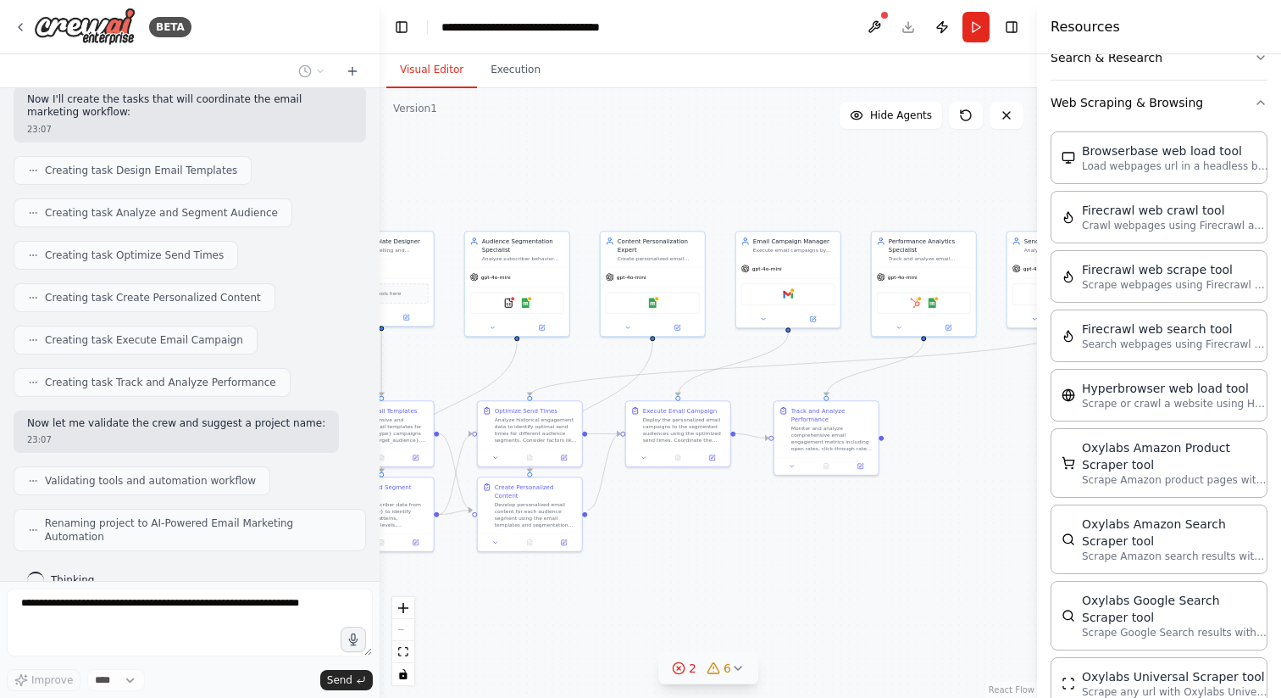
scroll to position [136, 0]
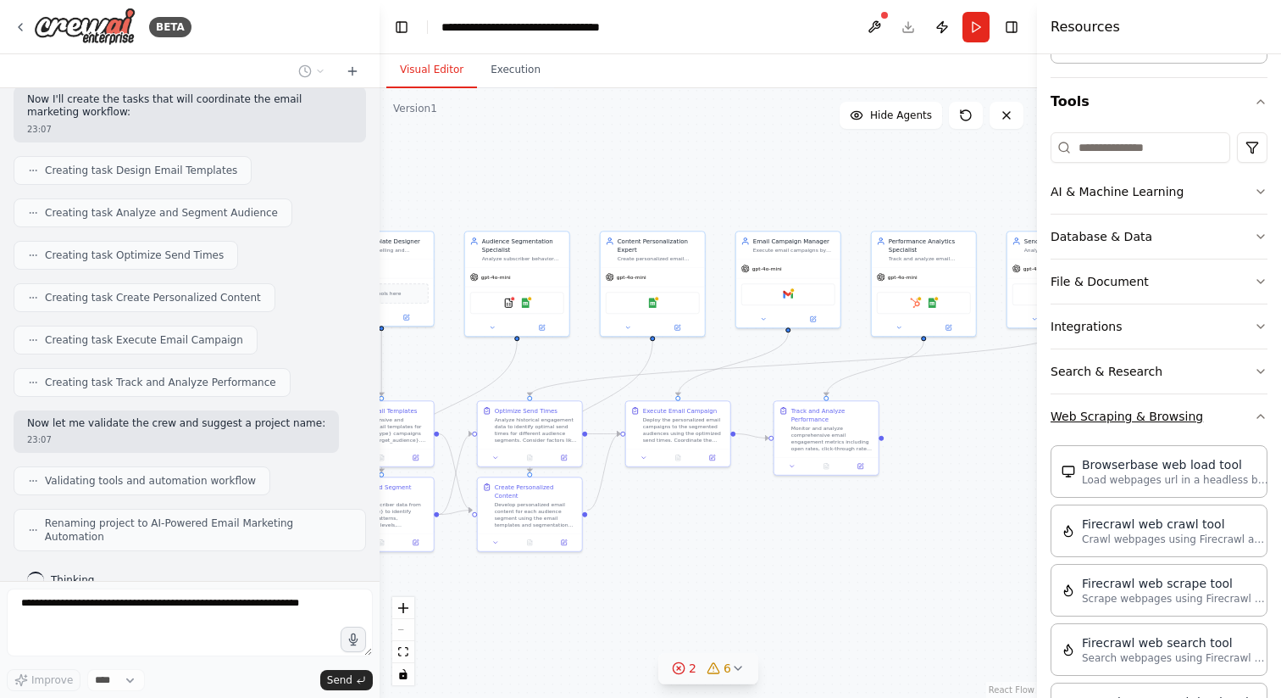
click at [1256, 424] on button "Web Scraping & Browsing" at bounding box center [1159, 416] width 217 height 44
